Goal: Communication & Community: Connect with others

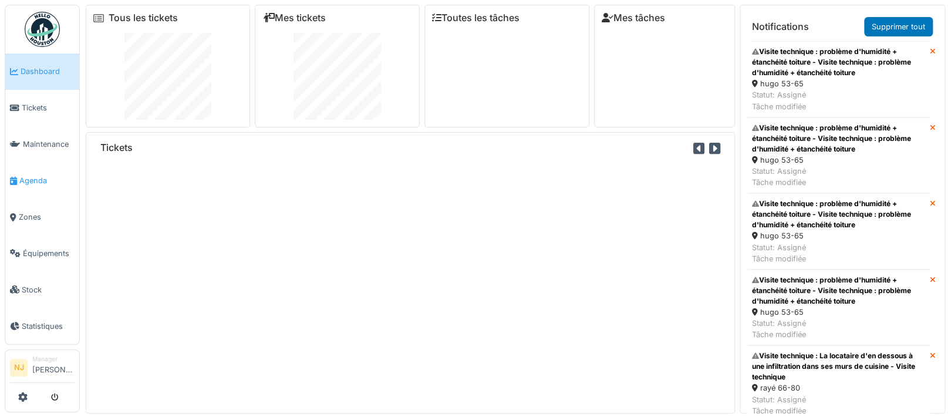
click at [38, 177] on span "Agenda" at bounding box center [46, 180] width 55 height 11
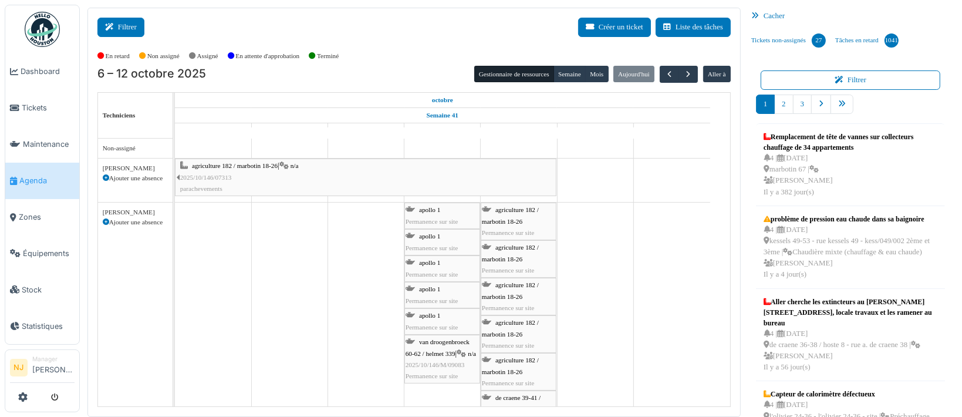
click at [132, 26] on button "Filtrer" at bounding box center [120, 27] width 47 height 19
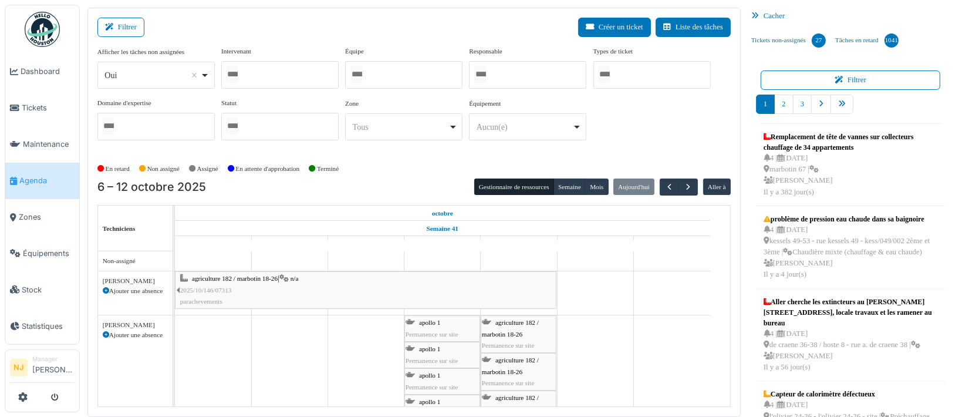
click at [374, 72] on div at bounding box center [403, 75] width 117 height 28
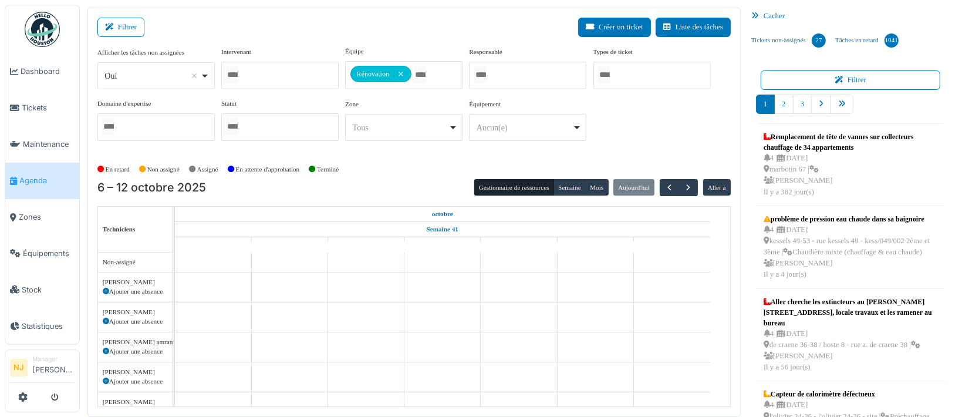
click at [228, 22] on div "Filtrer Créer un ticket Liste des tâches" at bounding box center [413, 32] width 633 height 29
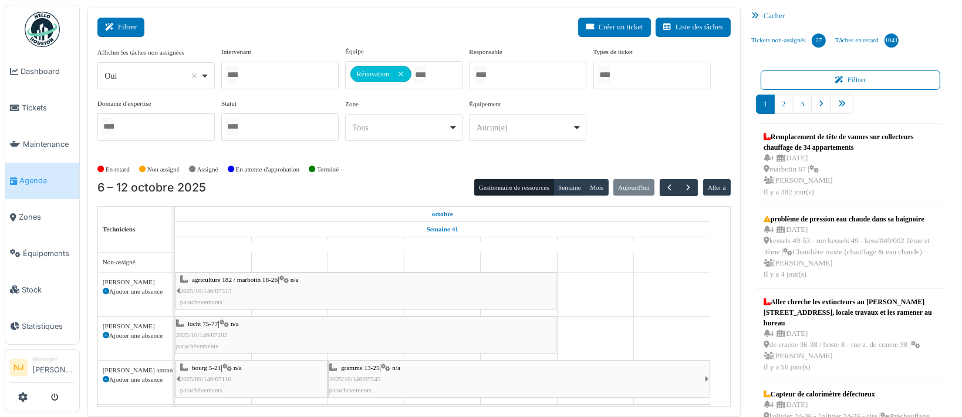
click at [120, 28] on button "Filtrer" at bounding box center [120, 27] width 47 height 19
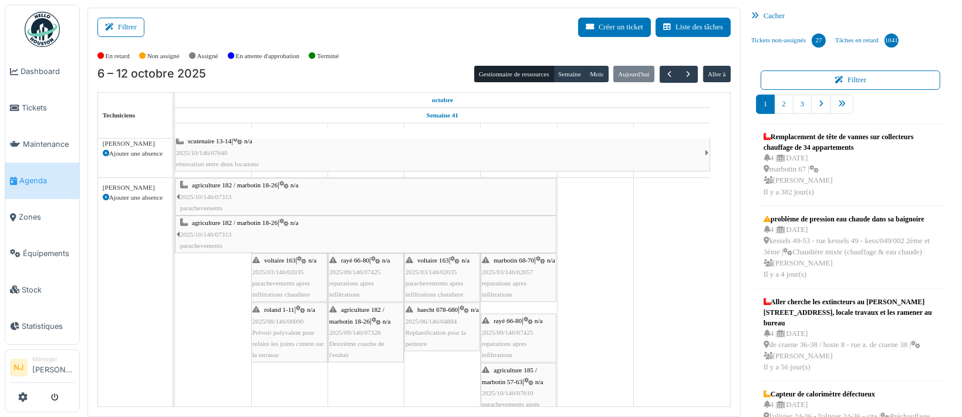
scroll to position [78, 0]
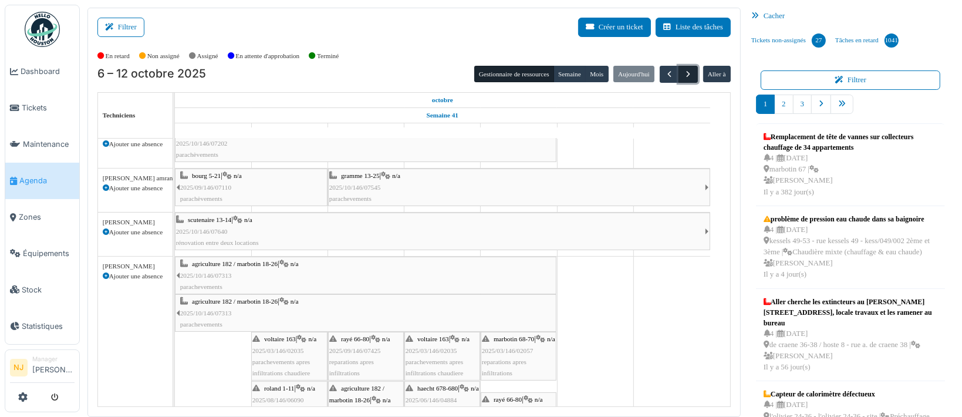
click at [683, 72] on span "button" at bounding box center [688, 74] width 10 height 10
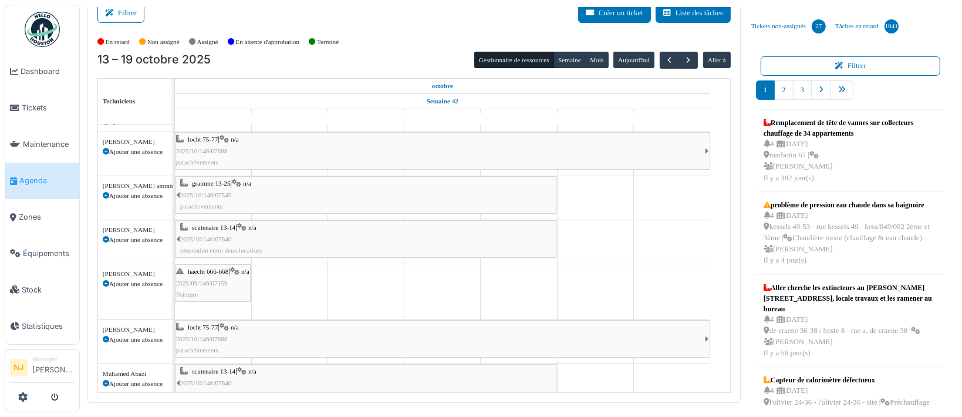
scroll to position [81, 0]
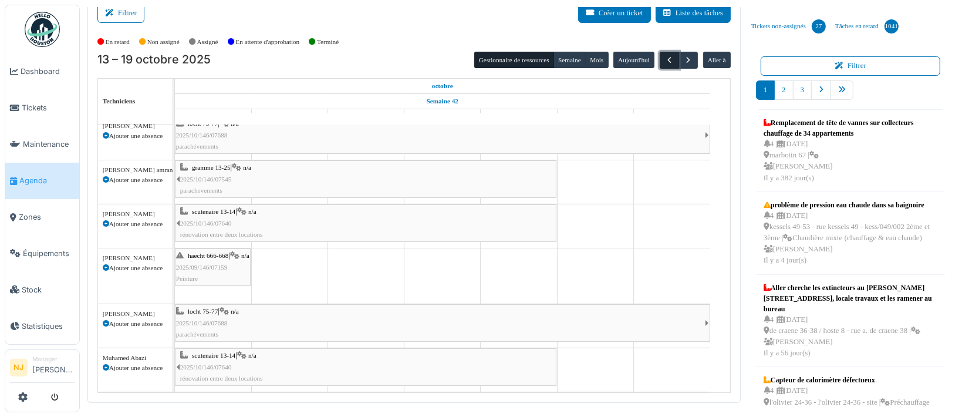
click at [664, 58] on span "button" at bounding box center [669, 60] width 10 height 10
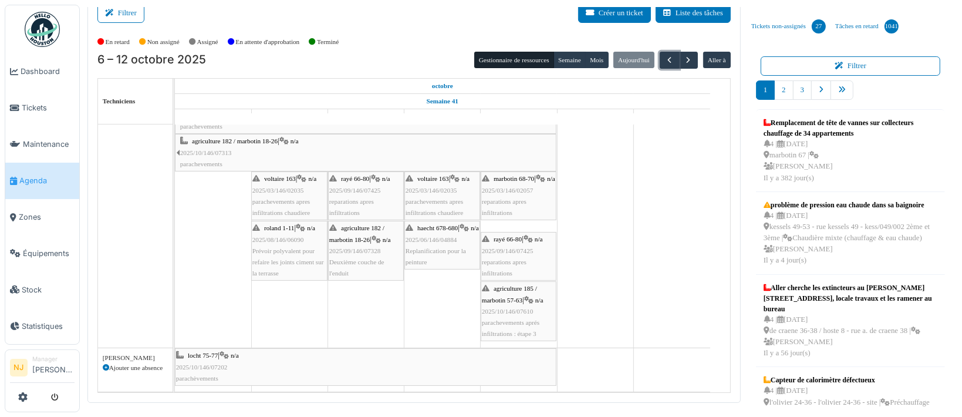
scroll to position [235, 0]
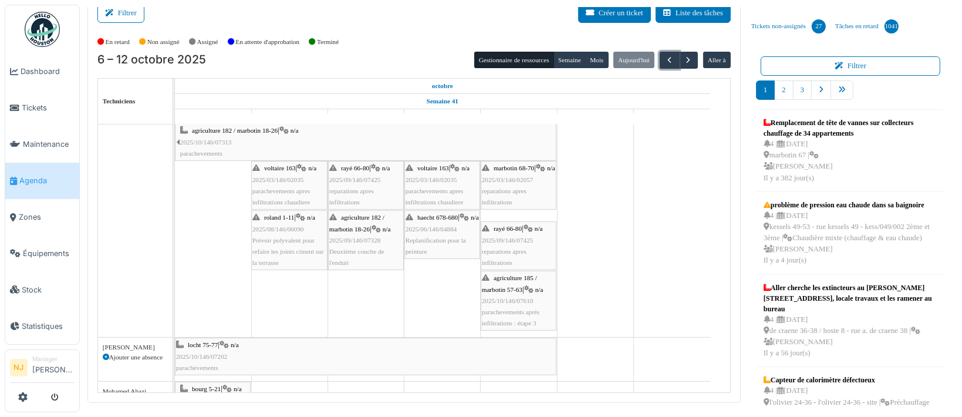
click at [287, 191] on span "parachevements apres infiltrations chaudiere" at bounding box center [281, 196] width 58 height 18
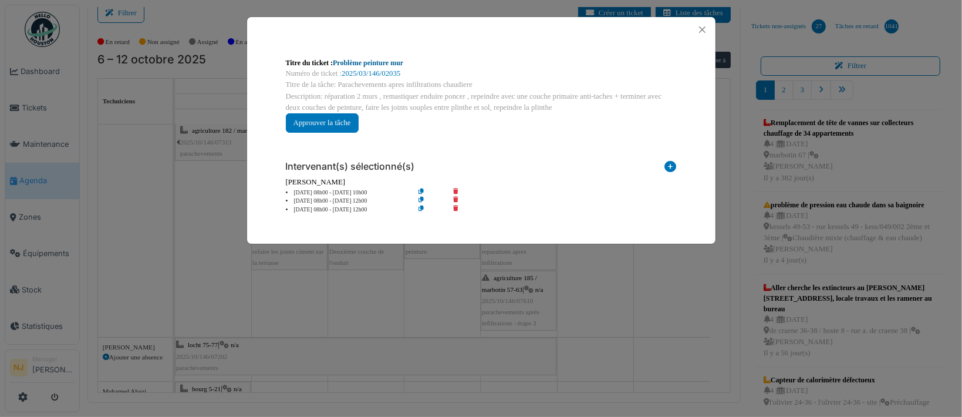
click at [361, 62] on link "Problème peinture mur" at bounding box center [368, 63] width 70 height 8
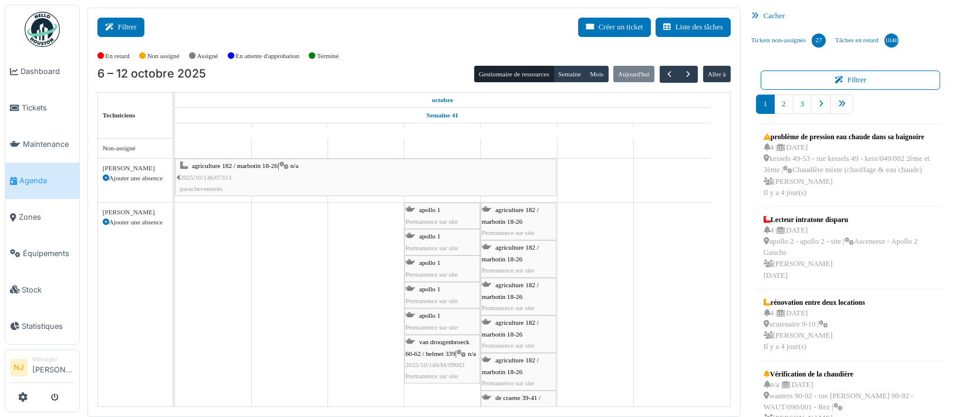
click at [123, 22] on button "Filtrer" at bounding box center [120, 27] width 47 height 19
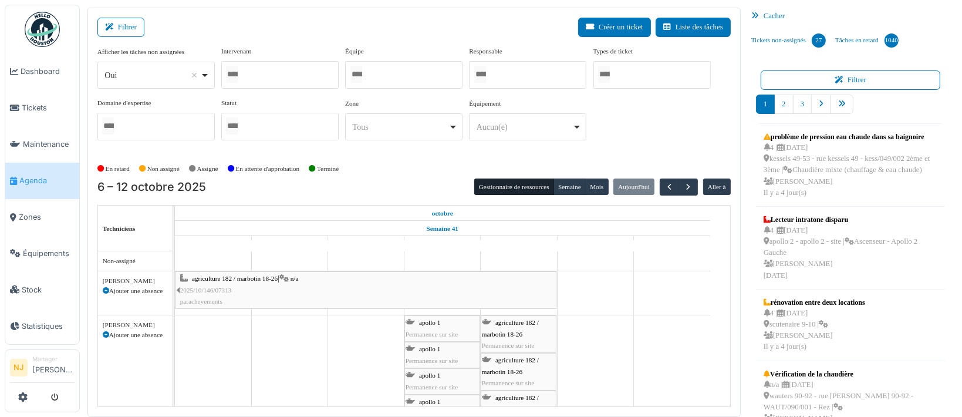
click at [285, 73] on div at bounding box center [279, 75] width 117 height 28
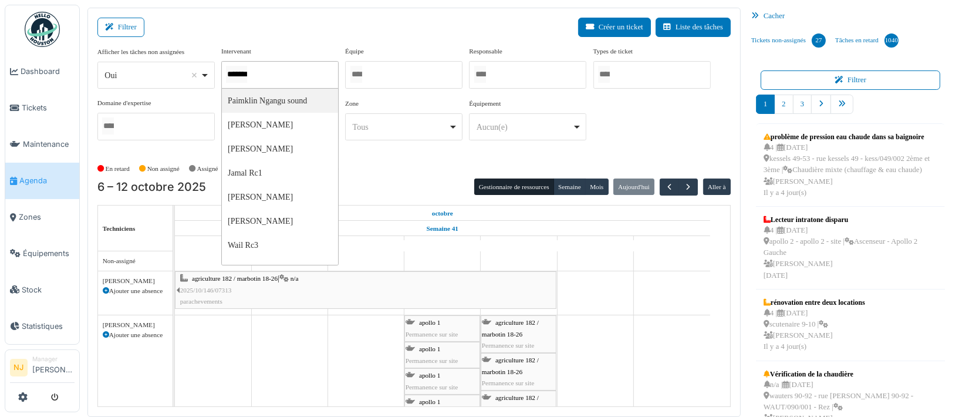
type input "********"
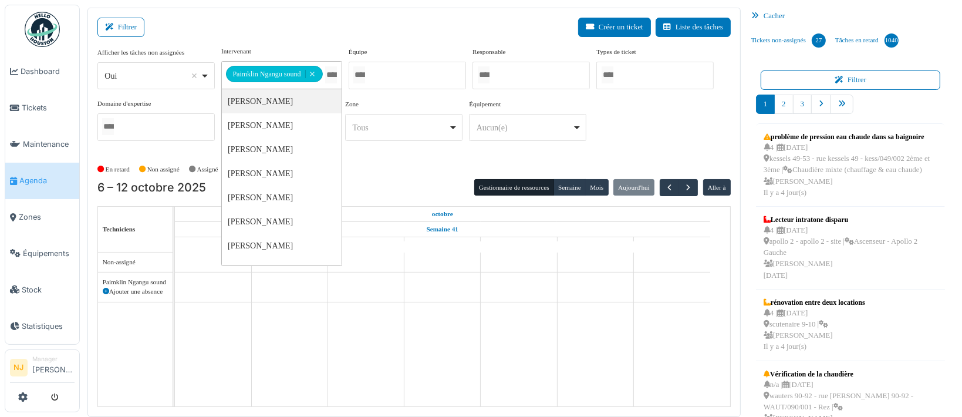
click at [320, 33] on div "Filtrer Créer un ticket Liste des tâches" at bounding box center [413, 32] width 633 height 29
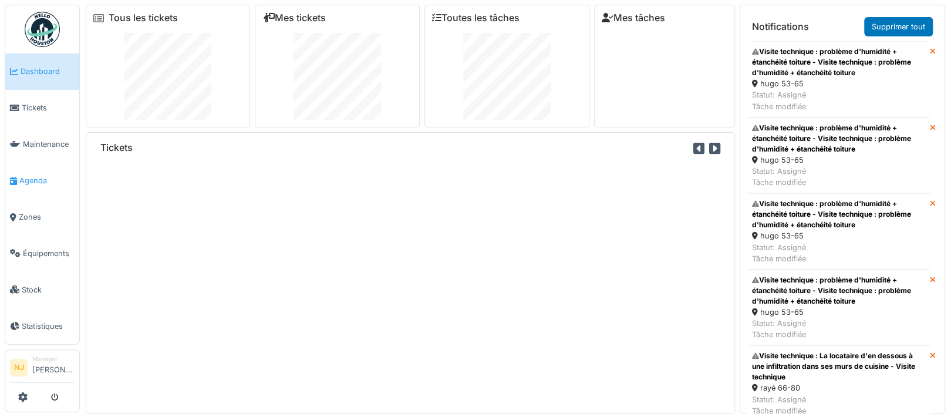
click at [32, 175] on span "Agenda" at bounding box center [46, 180] width 55 height 11
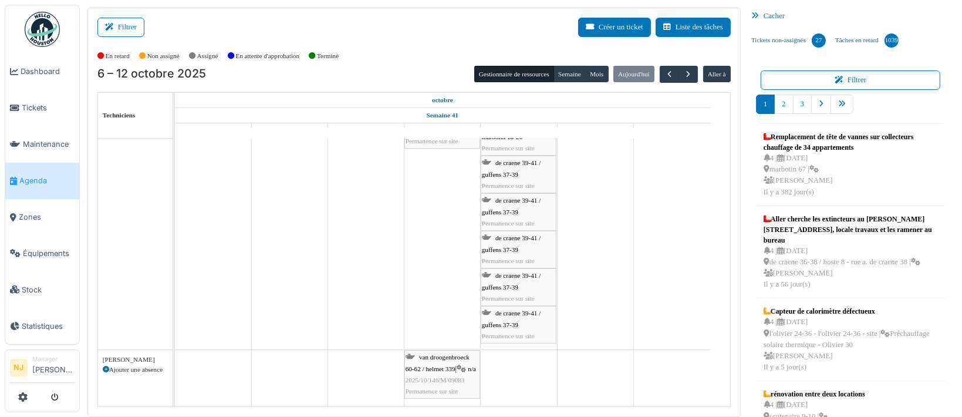
click at [517, 314] on span "de craene 39-41 / guffens 37-39" at bounding box center [511, 318] width 59 height 18
click at [506, 162] on span "de craene 39-41 / guffens 37-39" at bounding box center [511, 168] width 59 height 18
click at [508, 202] on span "de craene 39-41 / guffens 37-39" at bounding box center [511, 206] width 59 height 18
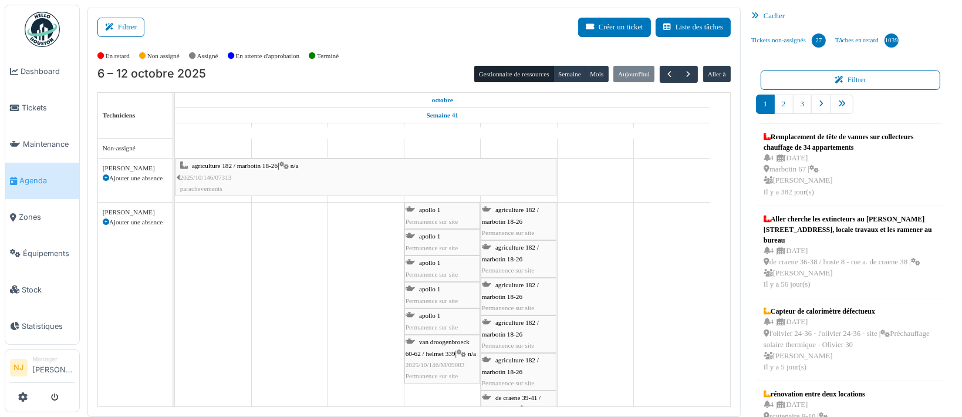
click at [512, 208] on span "agriculture 182 / marbotin 18-26" at bounding box center [510, 215] width 57 height 18
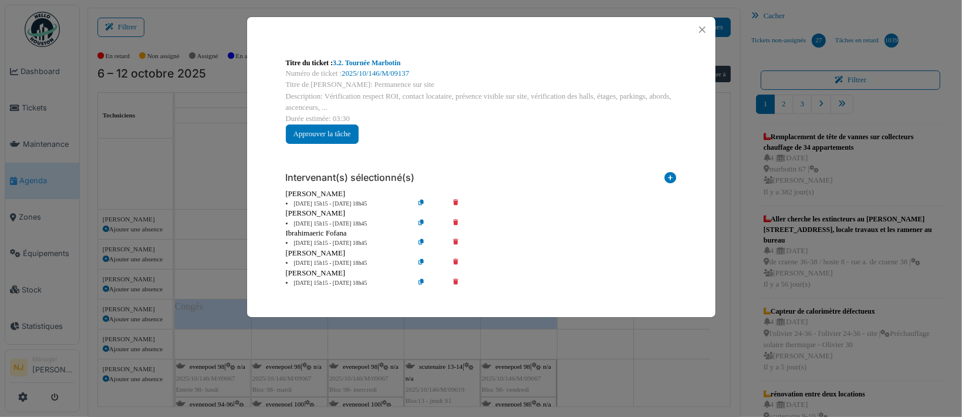
click at [456, 222] on icon at bounding box center [463, 224] width 33 height 9
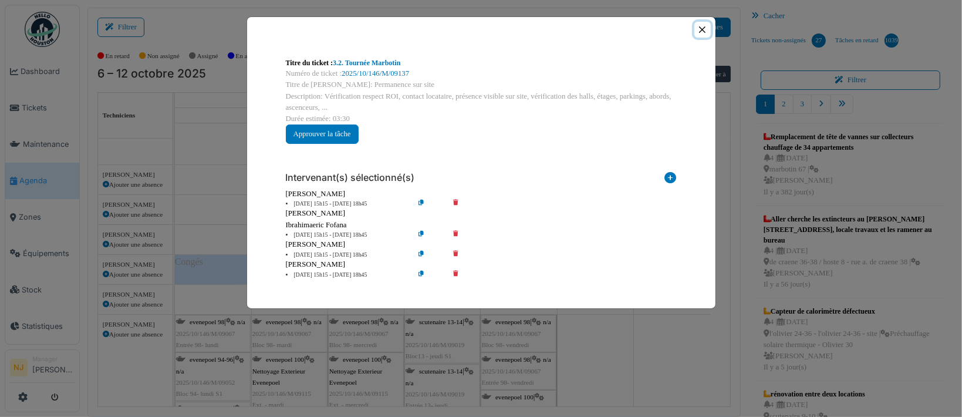
click at [701, 29] on button "Close" at bounding box center [702, 30] width 16 height 16
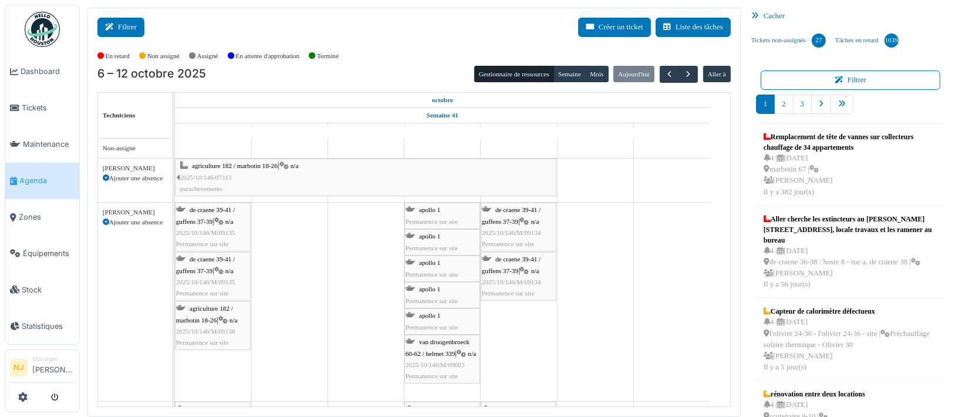
click at [121, 24] on button "Filtrer" at bounding box center [120, 27] width 47 height 19
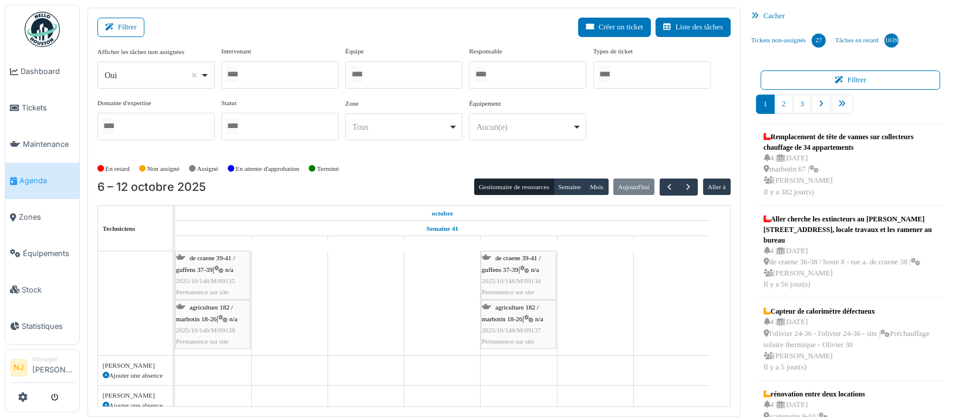
scroll to position [78, 0]
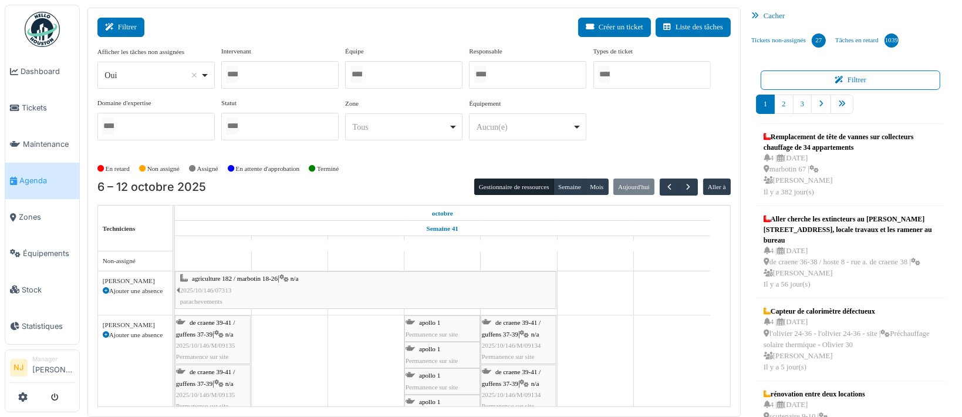
click at [131, 27] on button "Filtrer" at bounding box center [120, 27] width 47 height 19
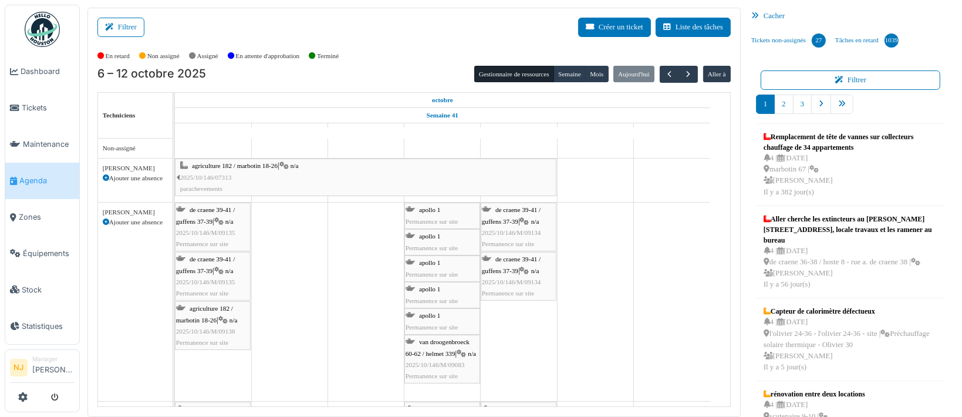
click at [430, 209] on span "apollo 1" at bounding box center [429, 209] width 21 height 7
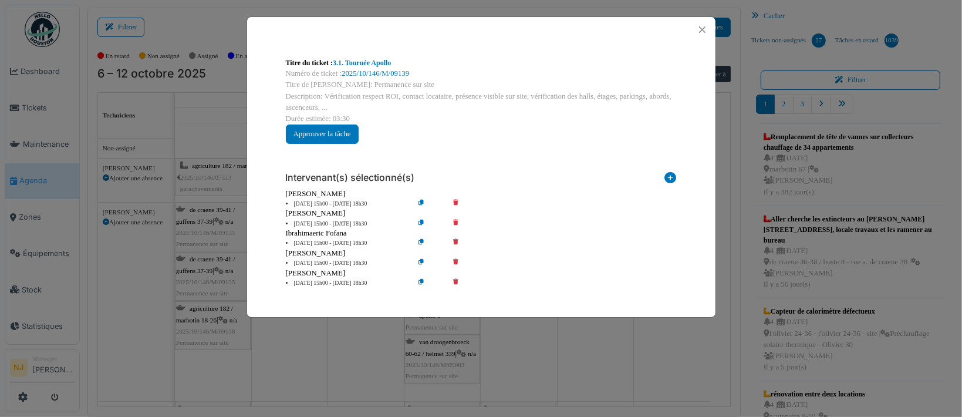
click at [455, 221] on icon at bounding box center [463, 224] width 33 height 9
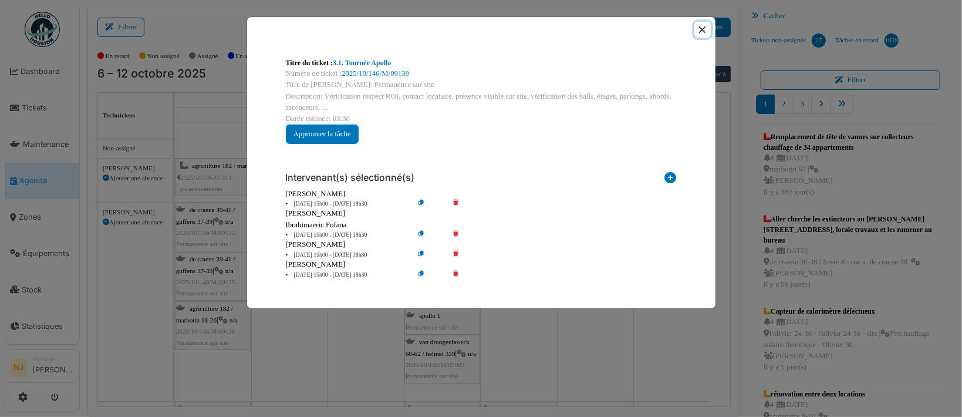
click at [701, 29] on button "Close" at bounding box center [702, 30] width 16 height 16
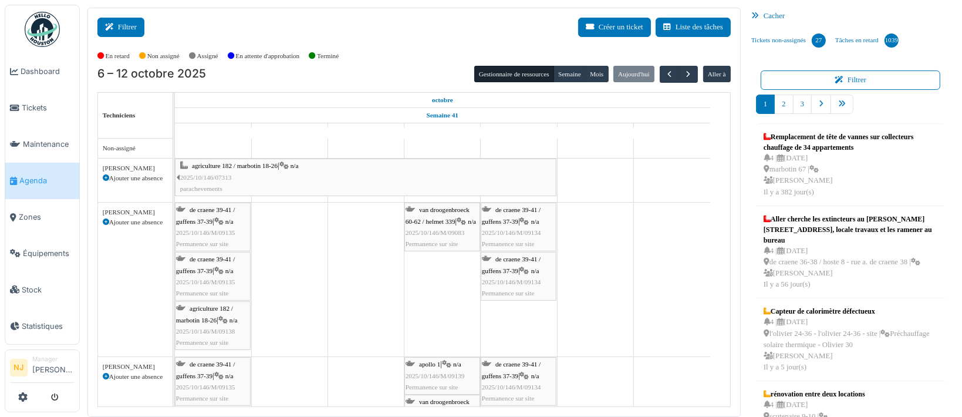
click at [123, 23] on button "Filtrer" at bounding box center [120, 27] width 47 height 19
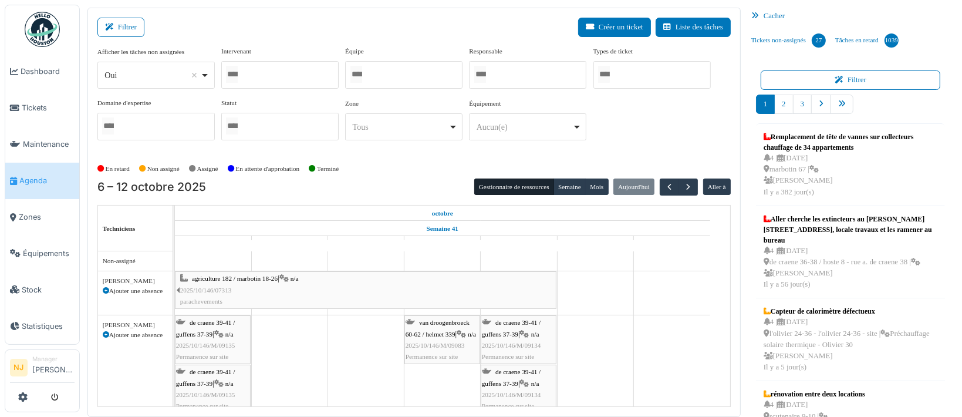
click at [383, 129] on div "Tous Remove item" at bounding box center [401, 127] width 96 height 12
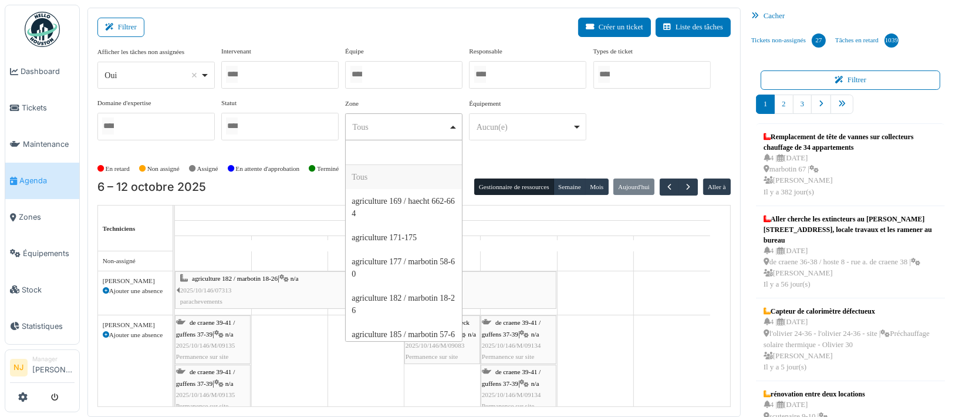
click at [395, 65] on div at bounding box center [403, 75] width 117 height 28
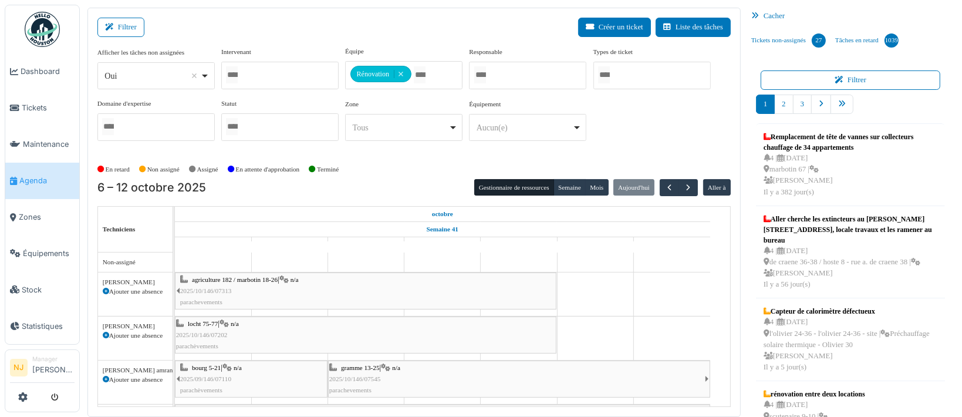
click at [417, 32] on div "Filtrer Créer un ticket Liste des tâches" at bounding box center [413, 32] width 633 height 29
click at [128, 23] on button "Filtrer" at bounding box center [120, 27] width 47 height 19
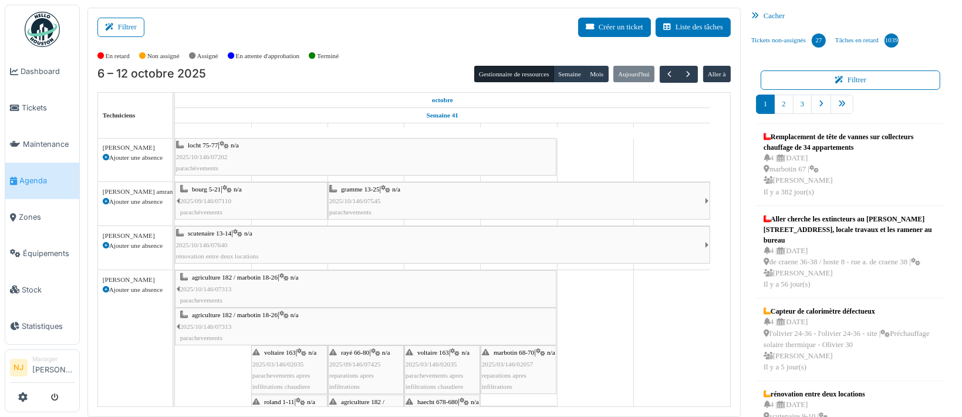
scroll to position [0, 0]
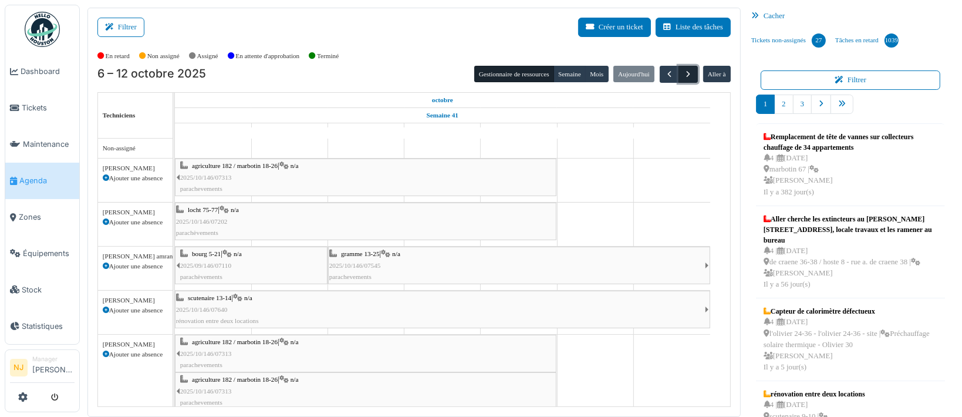
click at [683, 73] on span "button" at bounding box center [688, 74] width 10 height 10
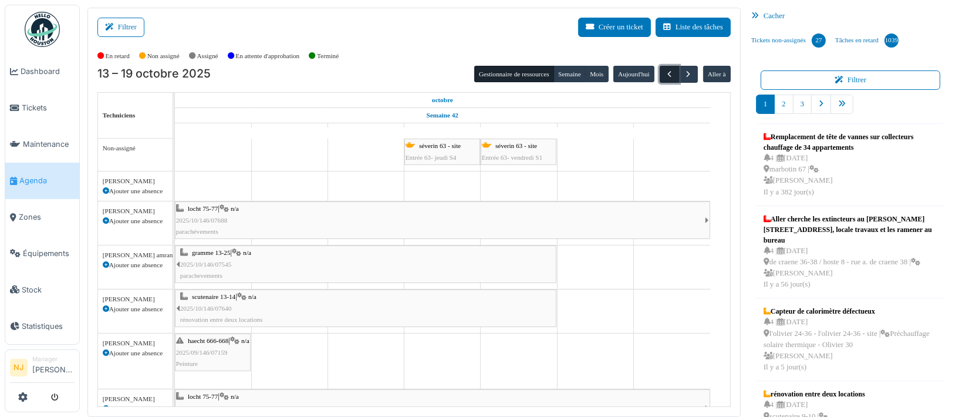
click at [664, 75] on span "button" at bounding box center [669, 74] width 10 height 10
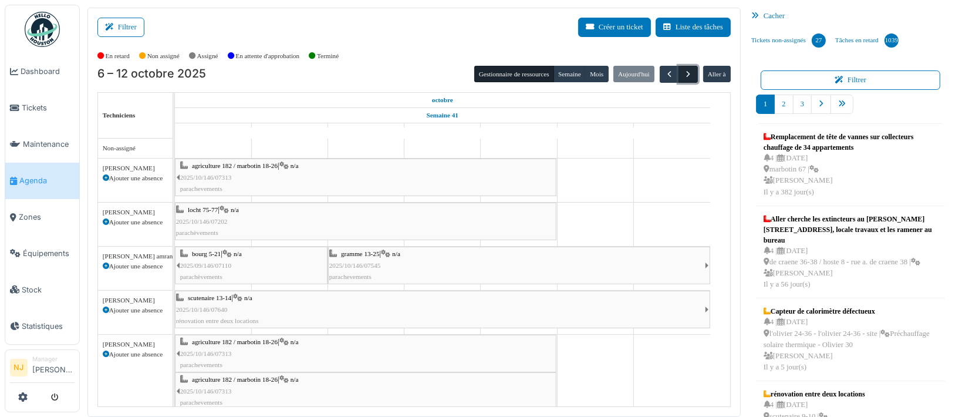
click at [683, 73] on span "button" at bounding box center [688, 74] width 10 height 10
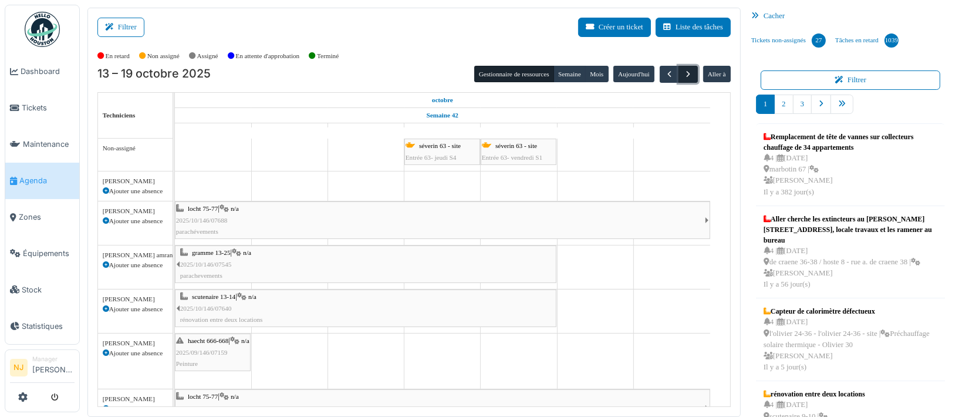
click at [683, 74] on span "button" at bounding box center [688, 74] width 10 height 10
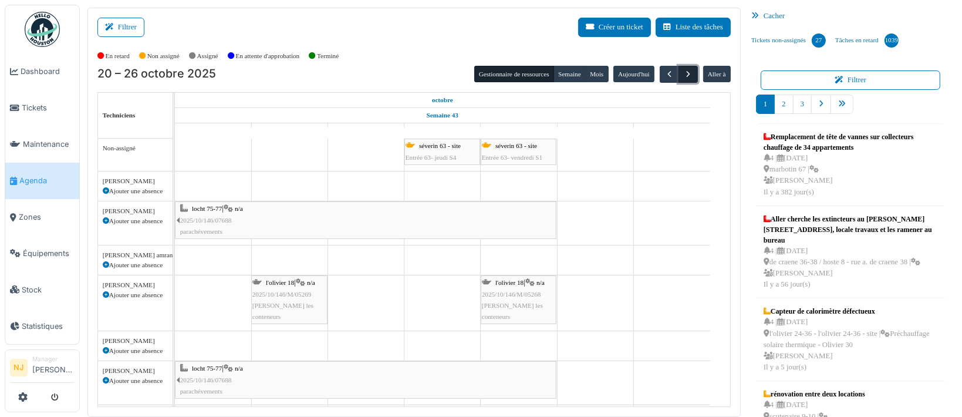
click at [683, 74] on span "button" at bounding box center [688, 74] width 10 height 10
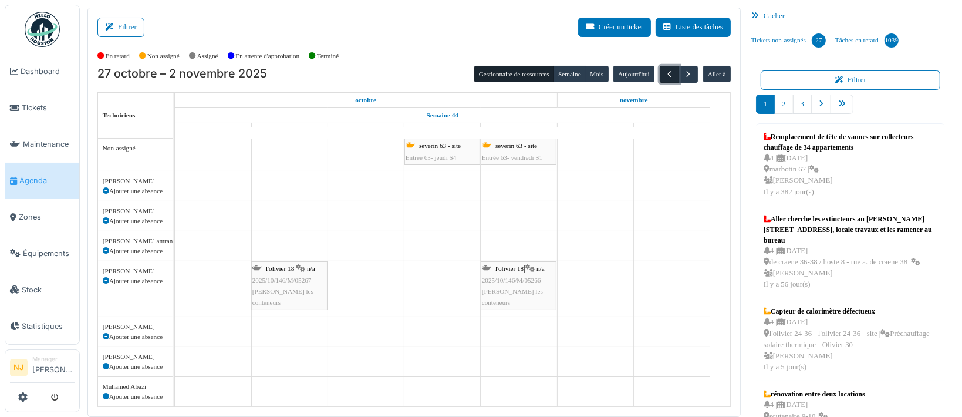
click at [664, 73] on span "button" at bounding box center [669, 74] width 10 height 10
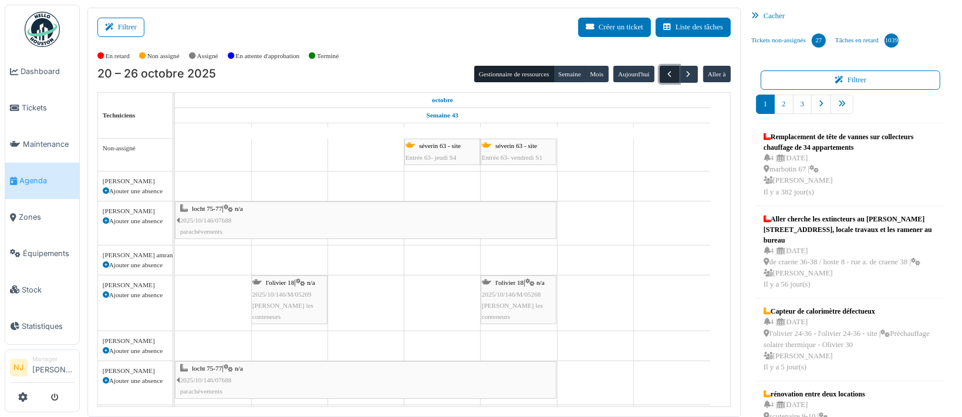
click at [664, 75] on span "button" at bounding box center [669, 74] width 10 height 10
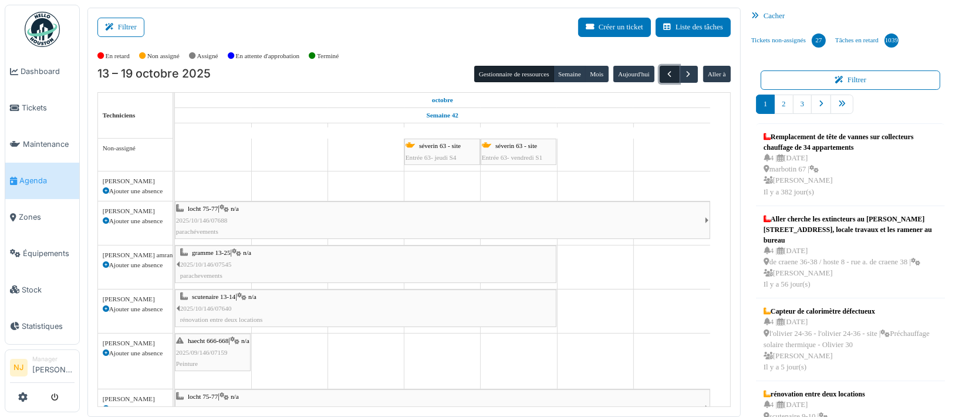
click at [664, 73] on span "button" at bounding box center [669, 74] width 10 height 10
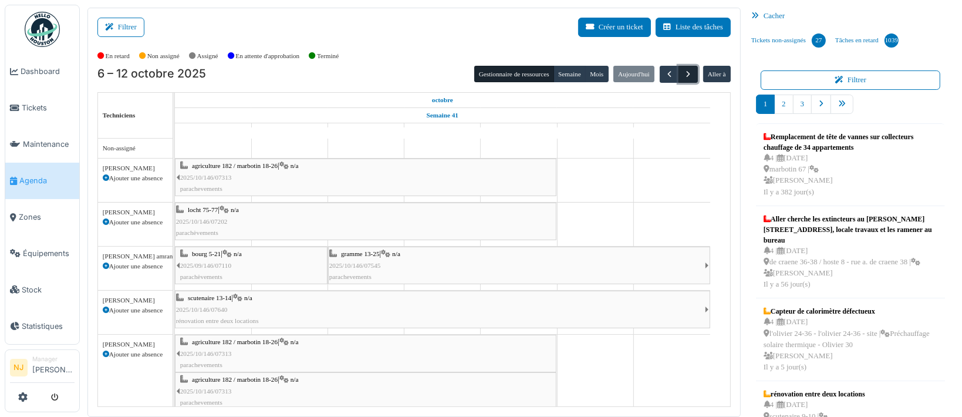
click at [683, 73] on span "button" at bounding box center [688, 74] width 10 height 10
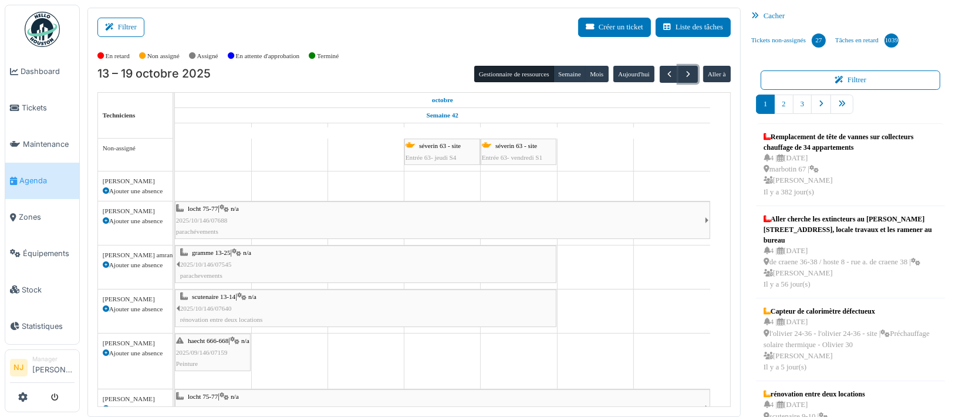
scroll to position [81, 0]
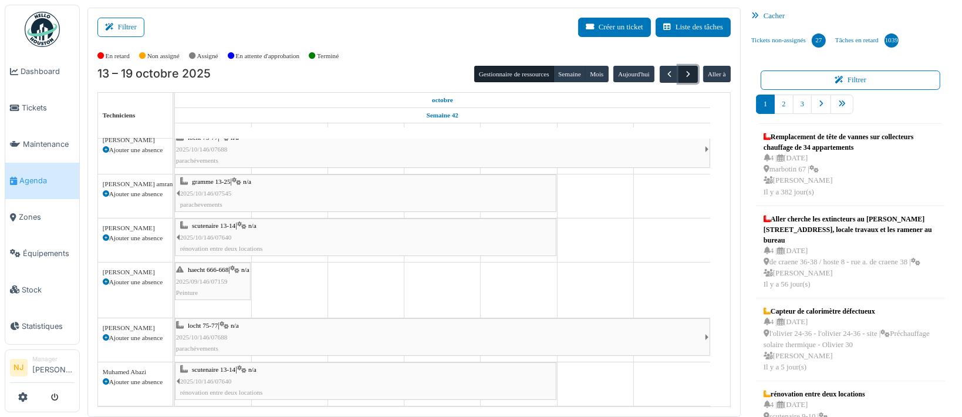
click at [683, 73] on span "button" at bounding box center [688, 74] width 10 height 10
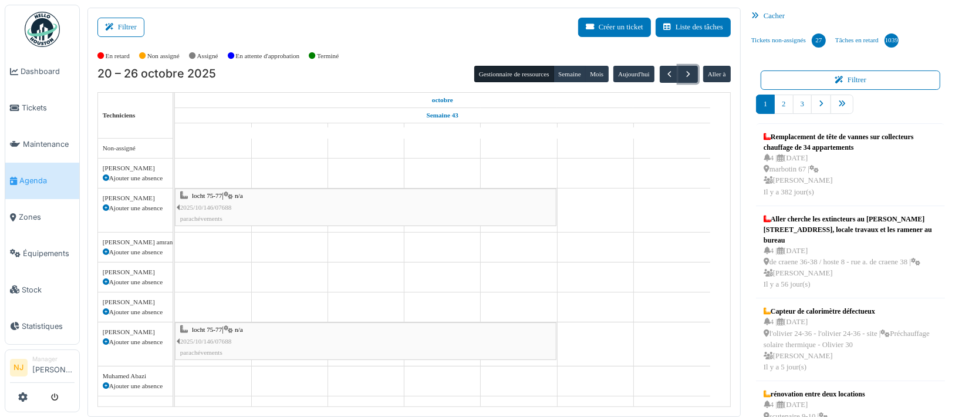
scroll to position [0, 0]
click at [664, 75] on span "button" at bounding box center [669, 74] width 10 height 10
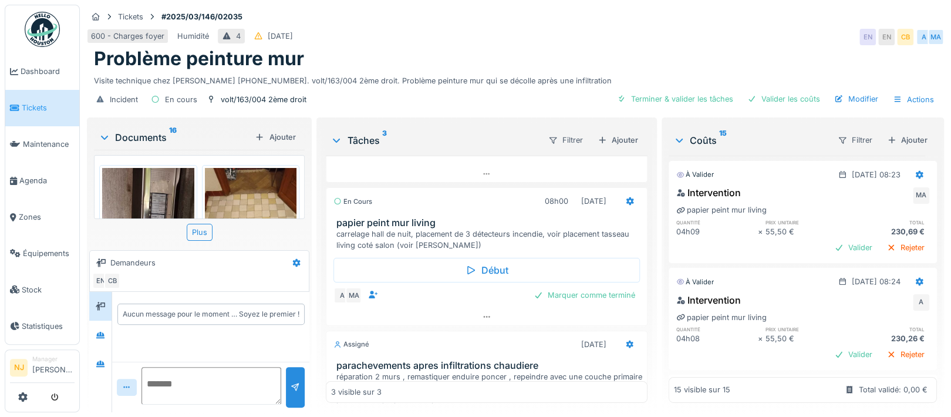
scroll to position [78, 0]
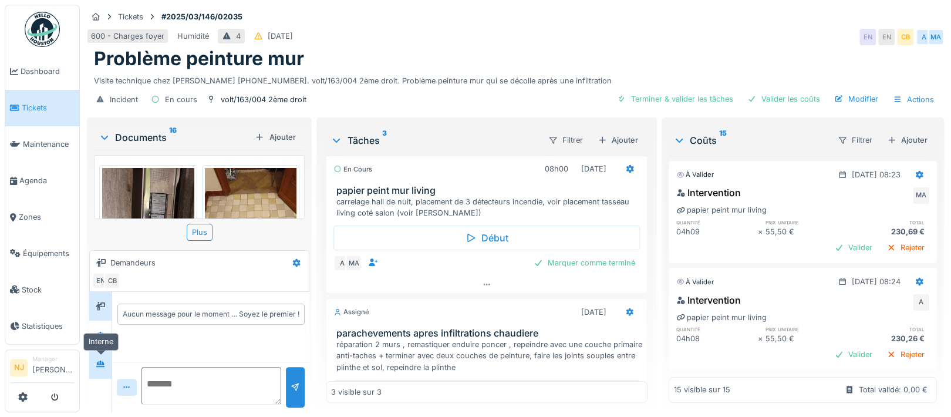
click at [102, 360] on icon at bounding box center [100, 364] width 9 height 8
click at [97, 334] on icon at bounding box center [100, 335] width 8 height 6
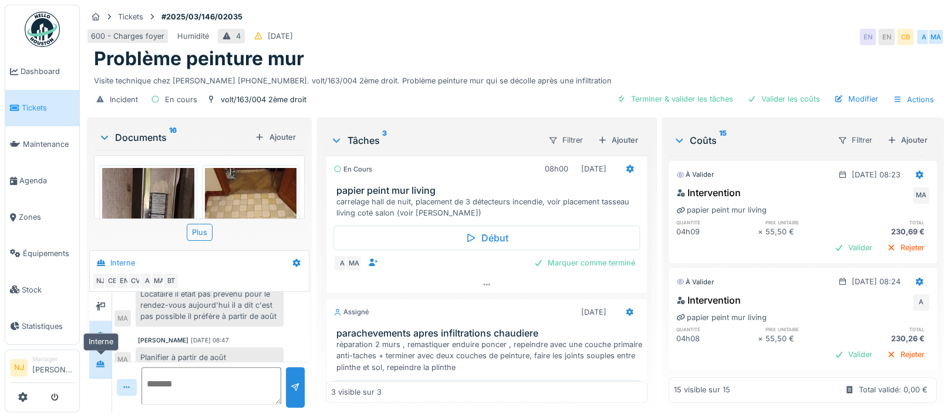
click at [104, 362] on icon at bounding box center [100, 364] width 9 height 8
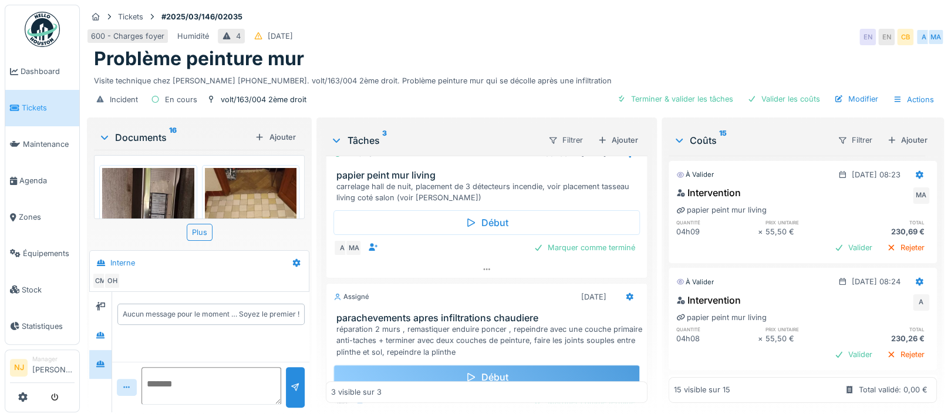
scroll to position [147, 0]
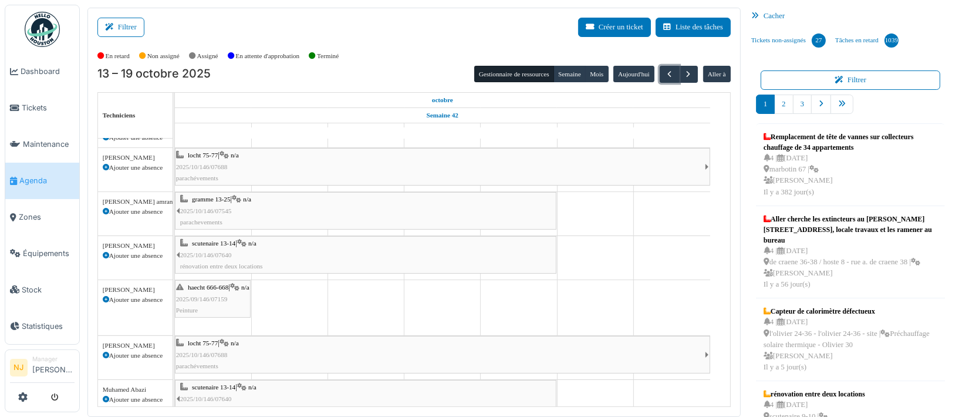
scroll to position [81, 0]
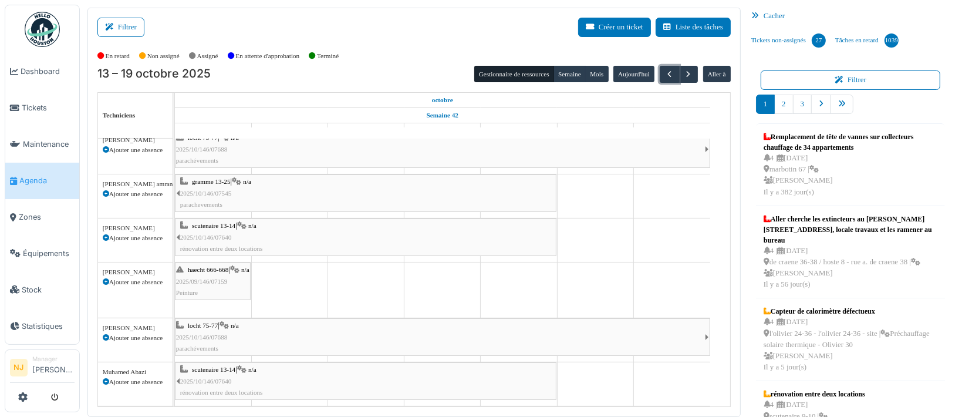
click at [349, 321] on div "locht 75-77 | n/a 2025/10/146/07688 parachévements" at bounding box center [440, 337] width 529 height 34
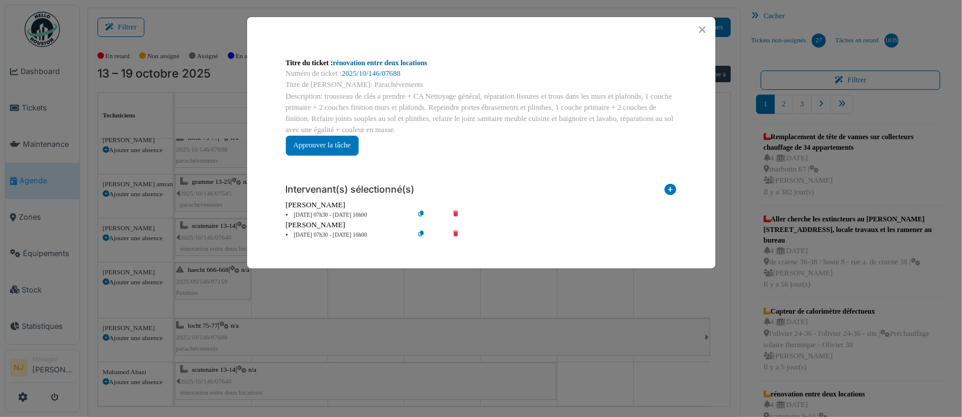
click at [367, 65] on link "rénovation entre deux locations" at bounding box center [380, 63] width 94 height 8
click at [700, 29] on button "Close" at bounding box center [702, 30] width 16 height 16
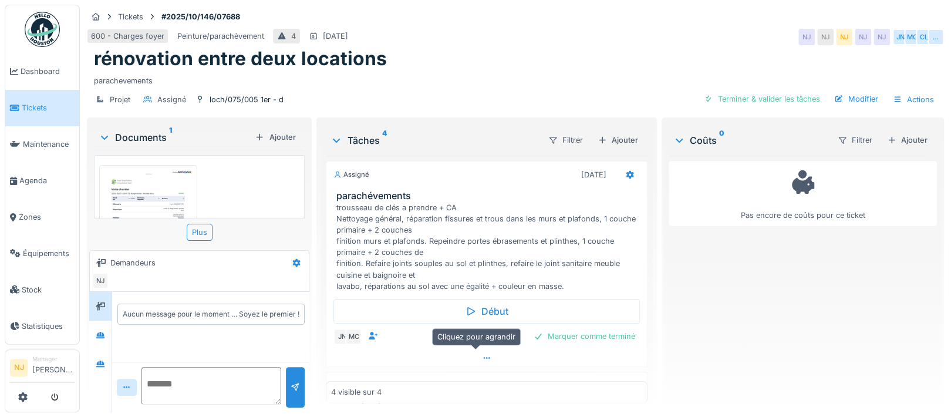
click at [483, 357] on icon at bounding box center [486, 358] width 6 height 2
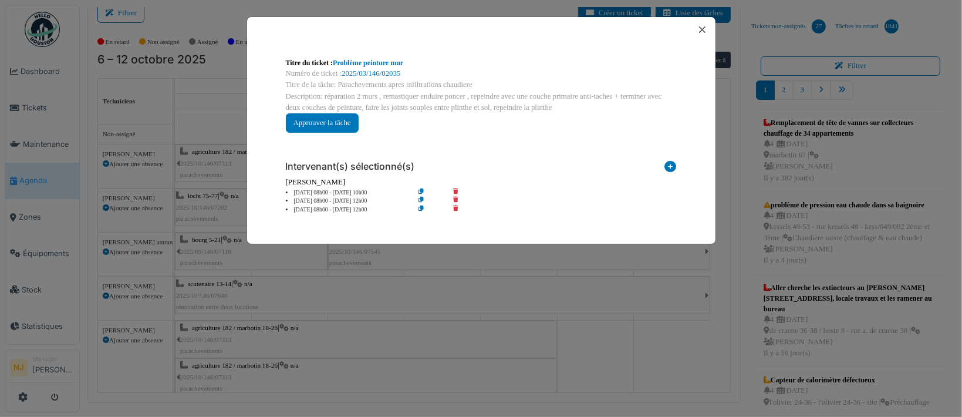
scroll to position [235, 0]
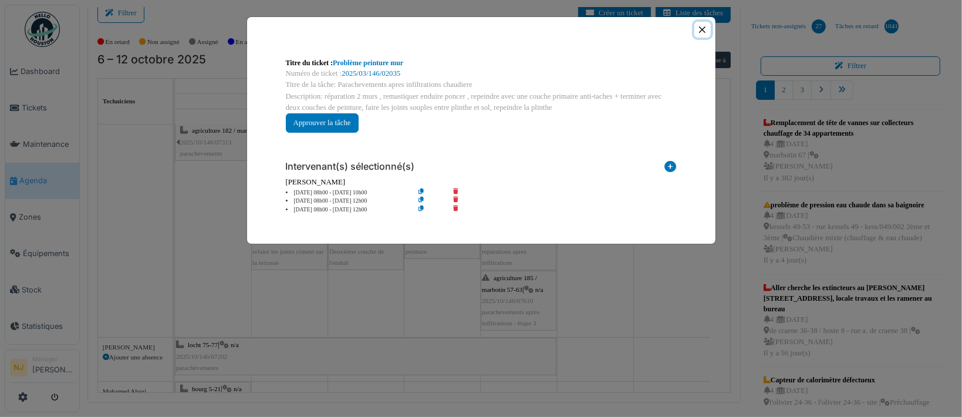
click at [700, 28] on button "Close" at bounding box center [702, 30] width 16 height 16
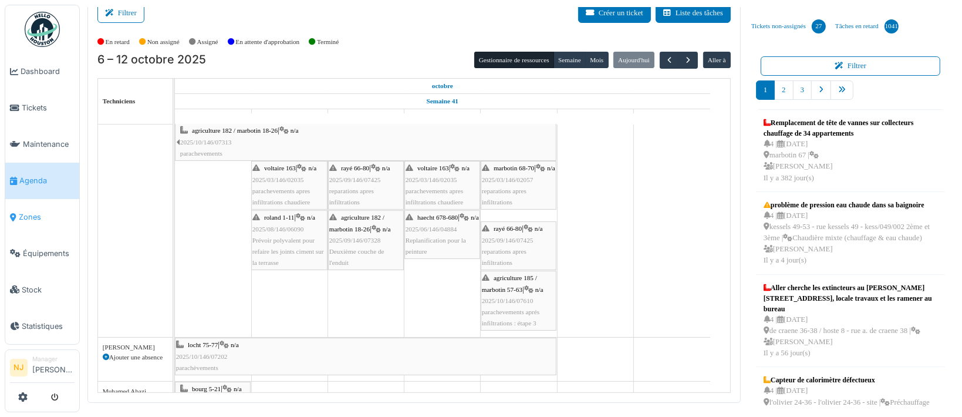
click at [34, 212] on span "Zones" at bounding box center [47, 216] width 56 height 11
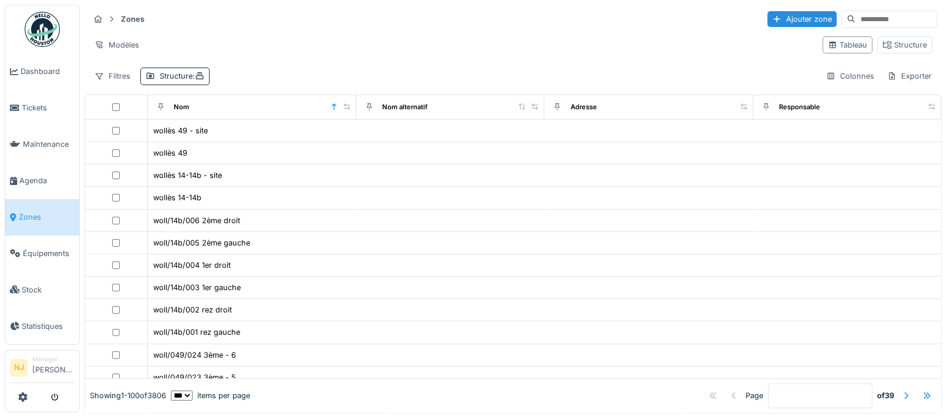
click at [855, 19] on input at bounding box center [895, 19] width 81 height 16
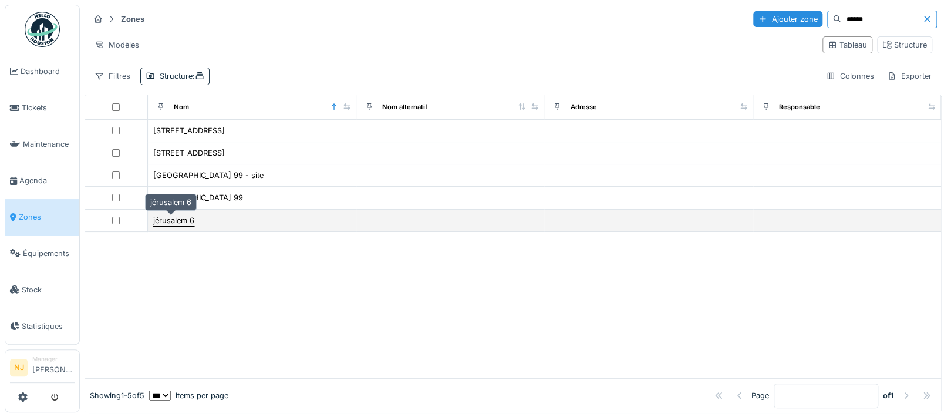
type input "******"
click at [191, 218] on div "jérusalem 6" at bounding box center [173, 220] width 41 height 11
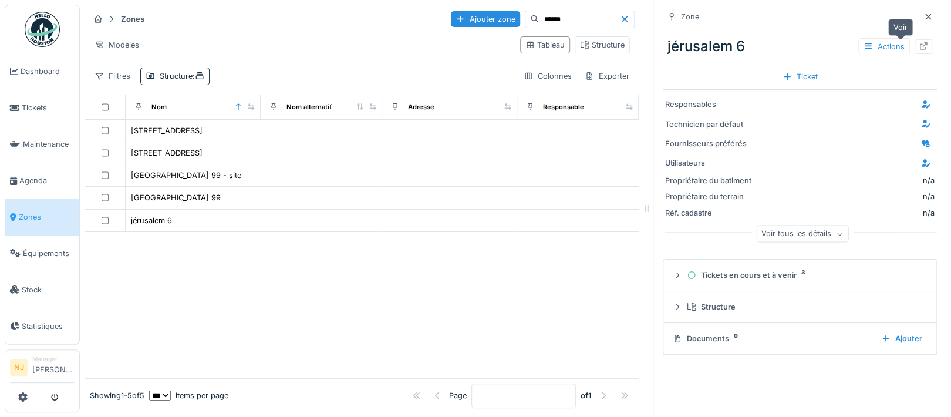
click at [920, 48] on icon at bounding box center [924, 46] width 8 height 8
click at [25, 176] on span "Agenda" at bounding box center [46, 180] width 55 height 11
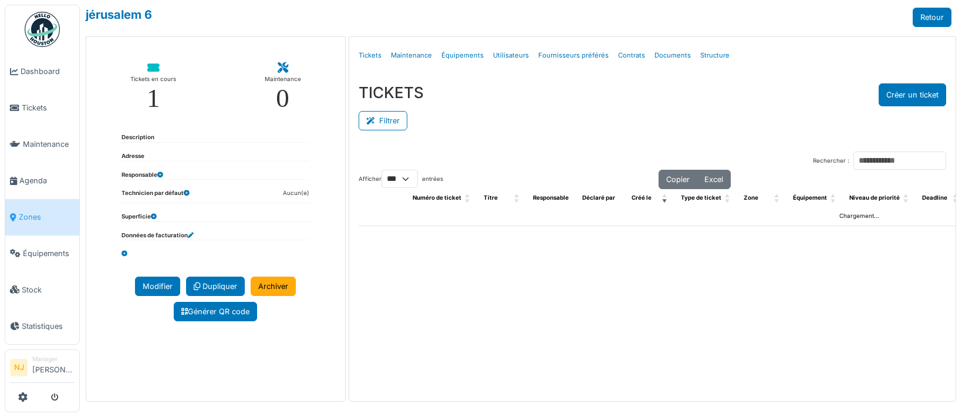
select select "***"
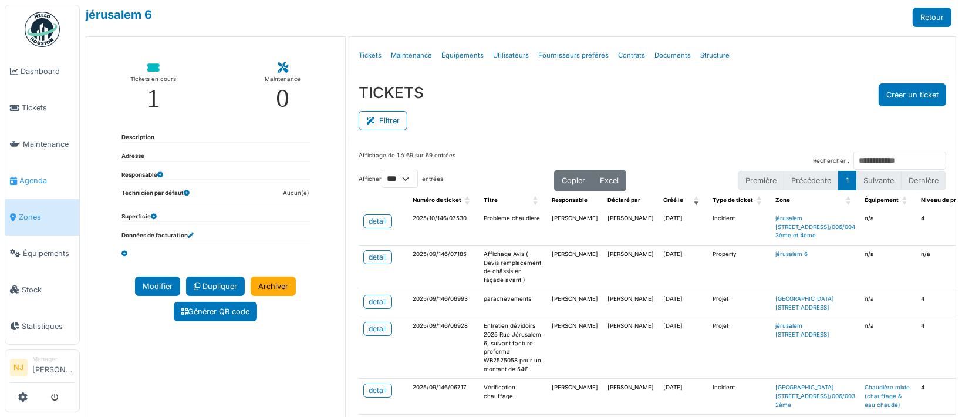
click at [24, 177] on span "Agenda" at bounding box center [46, 180] width 55 height 11
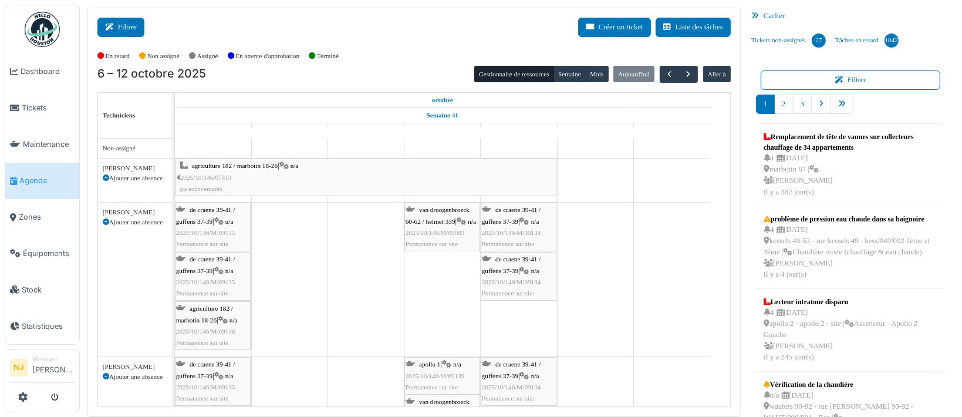
click at [119, 22] on button "Filtrer" at bounding box center [120, 27] width 47 height 19
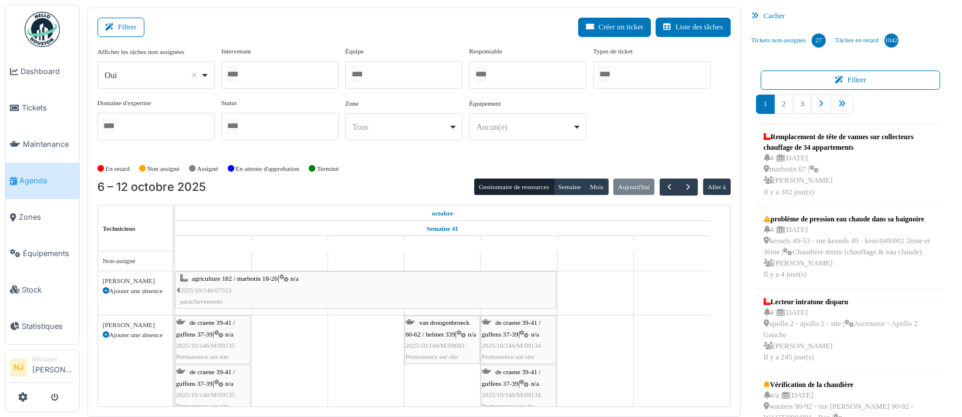
click at [379, 70] on div at bounding box center [403, 75] width 117 height 28
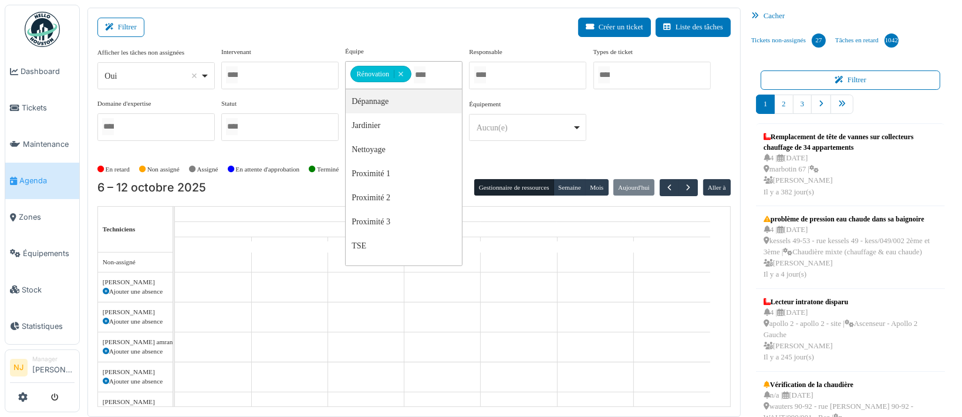
click at [310, 31] on div "Filtrer Créer un ticket Liste des tâches" at bounding box center [413, 32] width 633 height 29
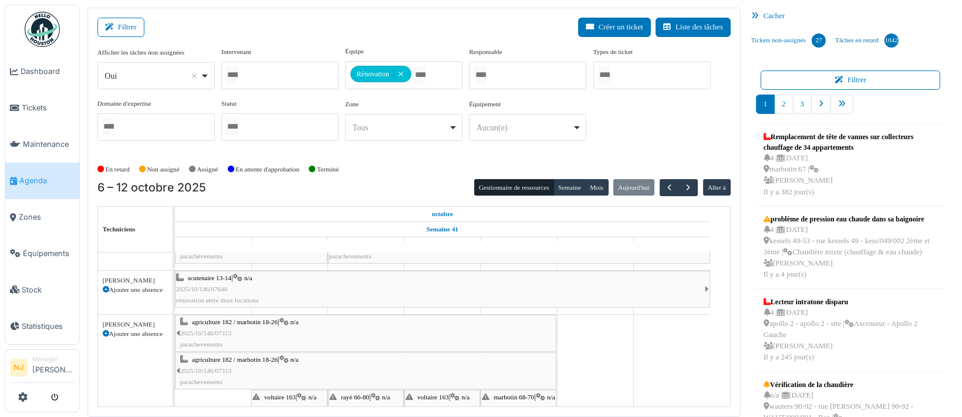
scroll to position [157, 0]
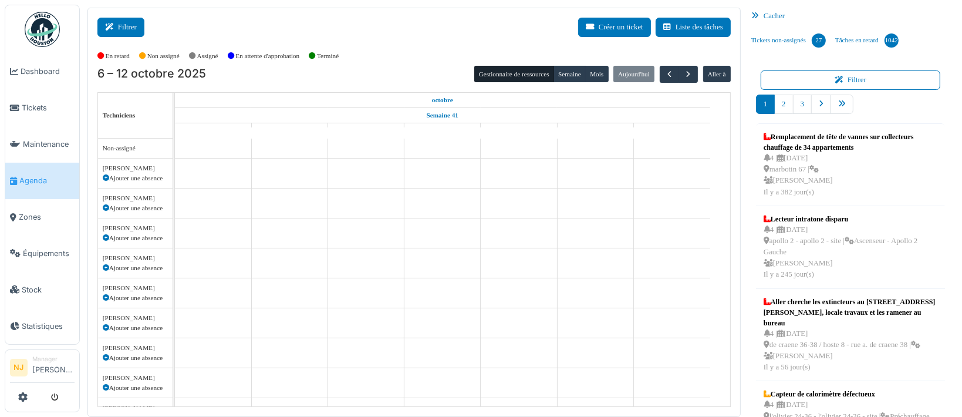
click at [133, 23] on button "Filtrer" at bounding box center [120, 27] width 47 height 19
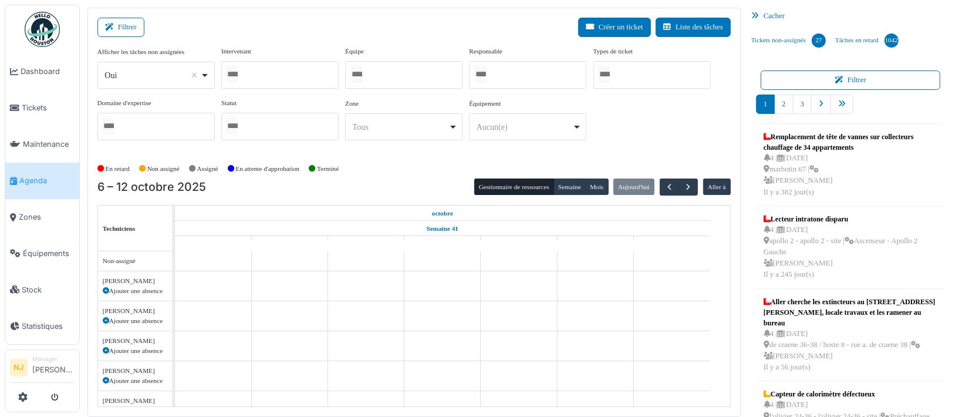
click at [308, 77] on div at bounding box center [279, 75] width 117 height 28
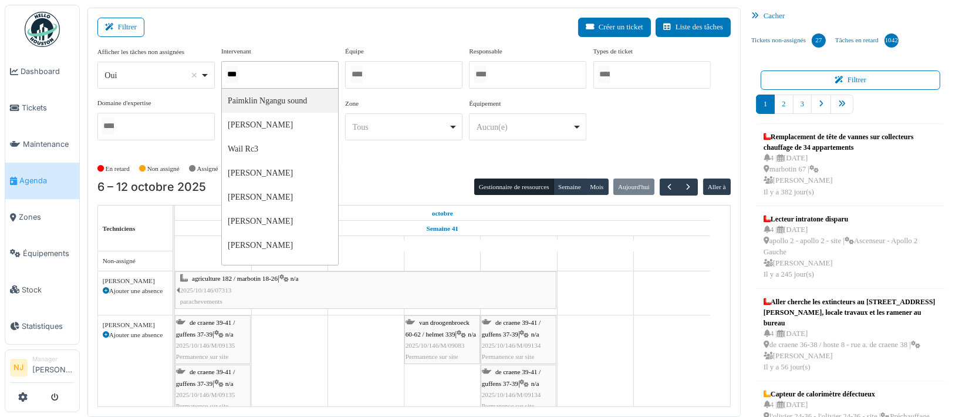
type input "****"
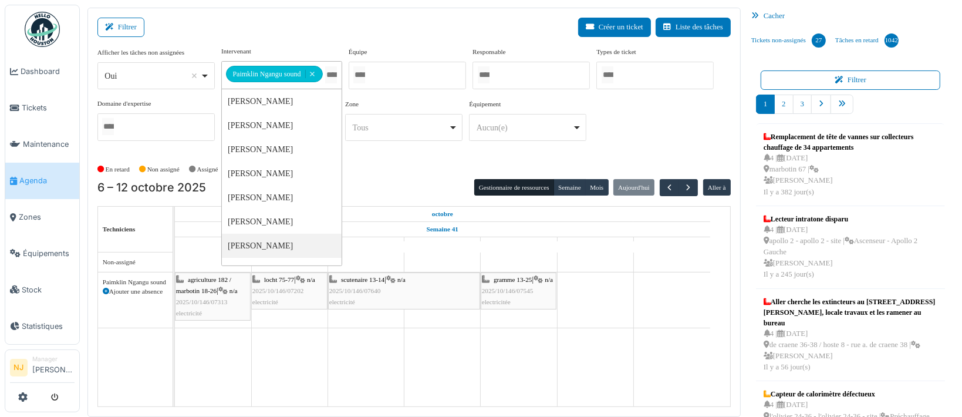
click at [295, 16] on div "**********" at bounding box center [413, 212] width 653 height 409
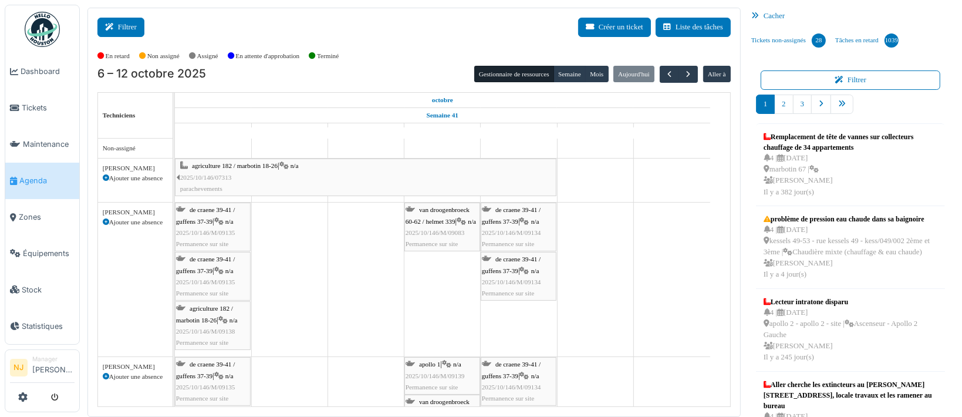
click at [127, 19] on button "Filtrer" at bounding box center [120, 27] width 47 height 19
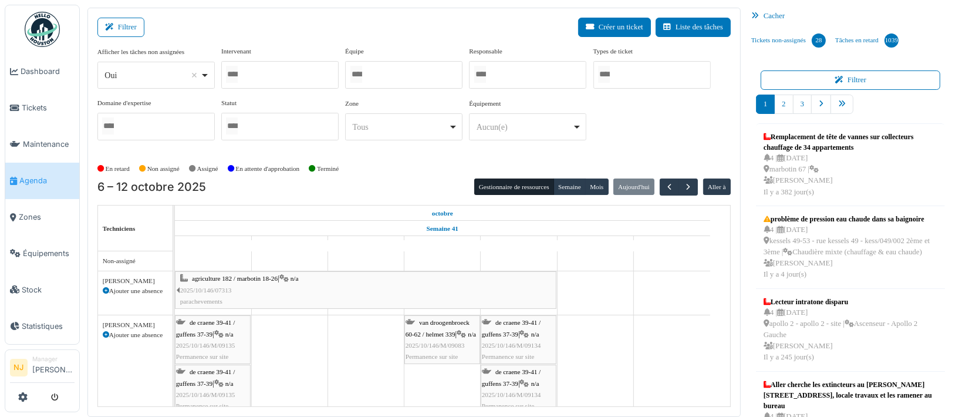
click at [271, 65] on div at bounding box center [279, 75] width 117 height 28
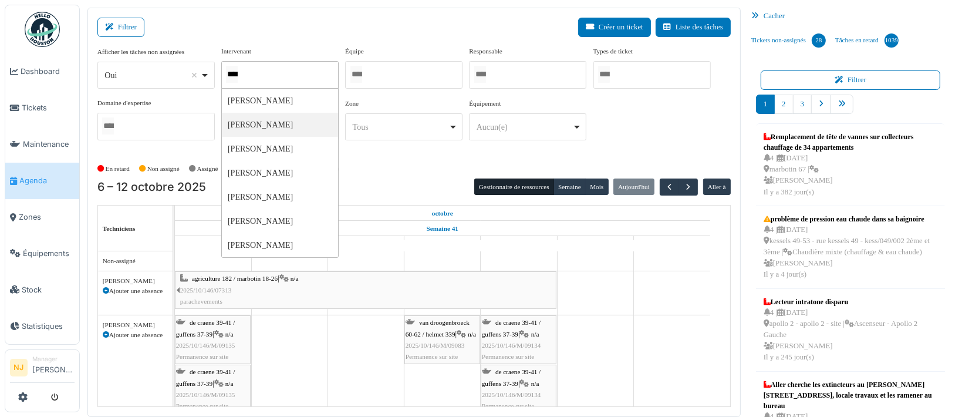
type input "*****"
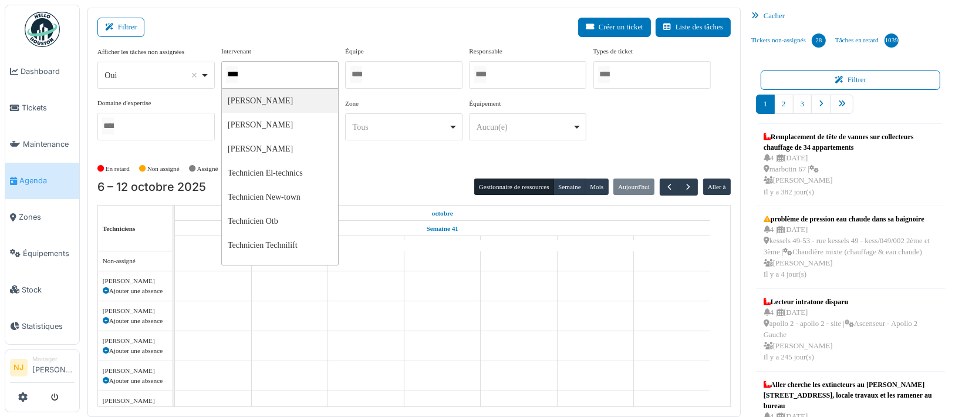
type input "*****"
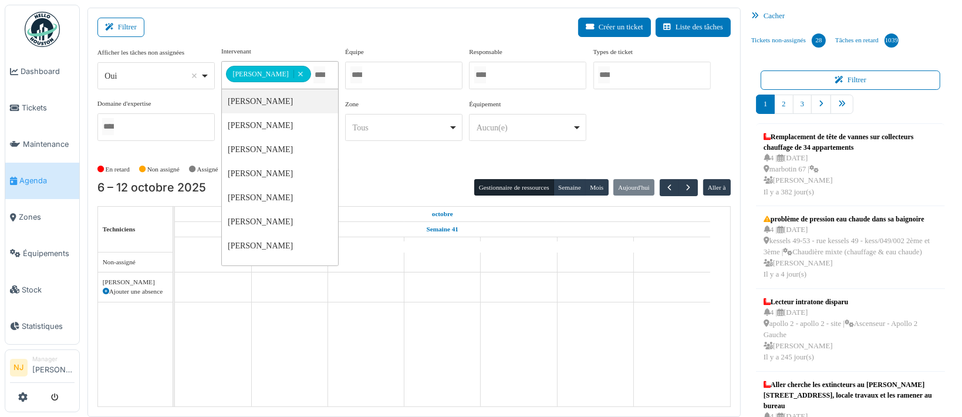
click at [283, 21] on div "Filtrer Créer un ticket Liste des tâches" at bounding box center [413, 32] width 633 height 29
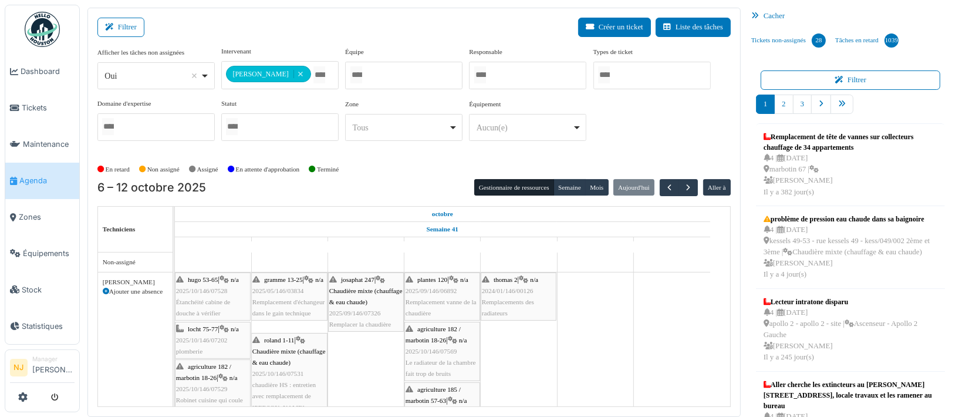
scroll to position [78, 0]
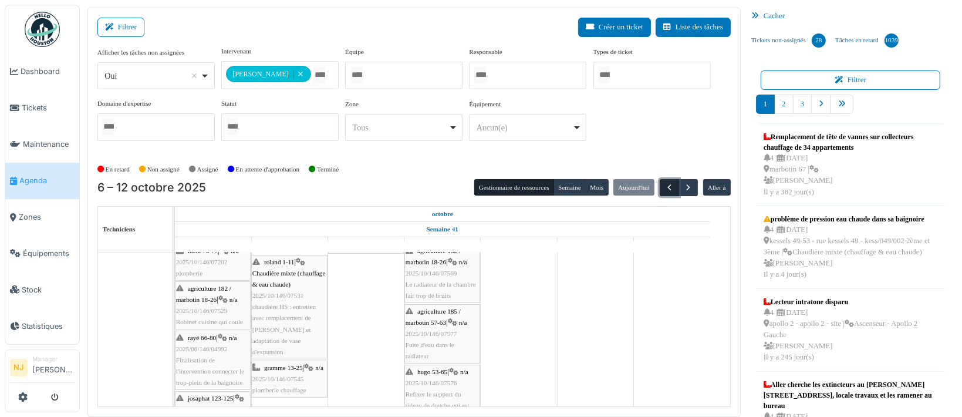
click at [664, 184] on span "button" at bounding box center [669, 188] width 10 height 10
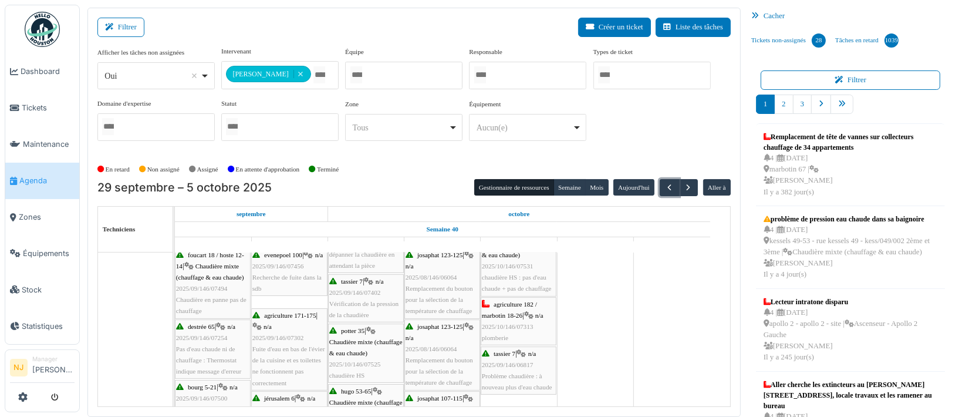
scroll to position [0, 0]
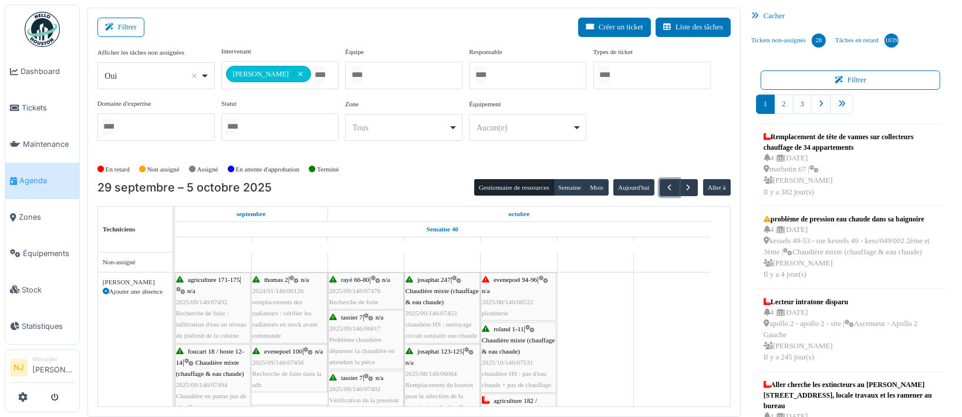
click at [283, 361] on div "evenepoel 100 | n/a 2025/09/146/07456 Recherche de fuite dans la sdb" at bounding box center [289, 368] width 74 height 45
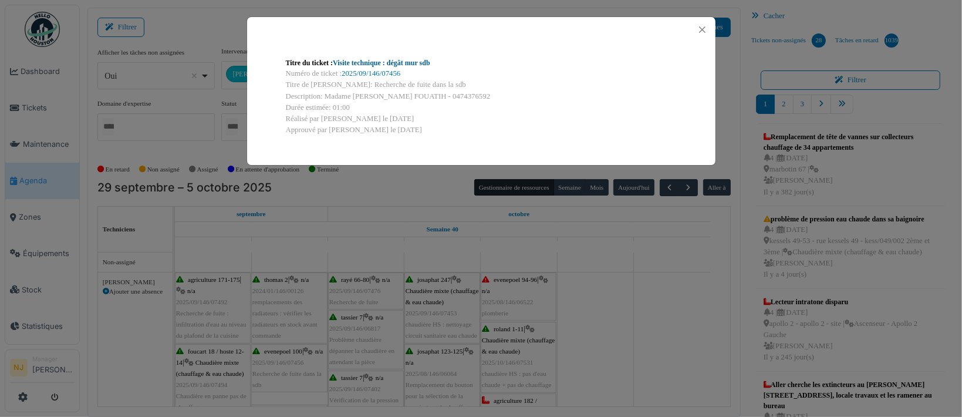
click at [388, 62] on link "Visite technique : dégât mur sdb" at bounding box center [381, 63] width 97 height 8
click at [703, 27] on button "Close" at bounding box center [702, 30] width 16 height 16
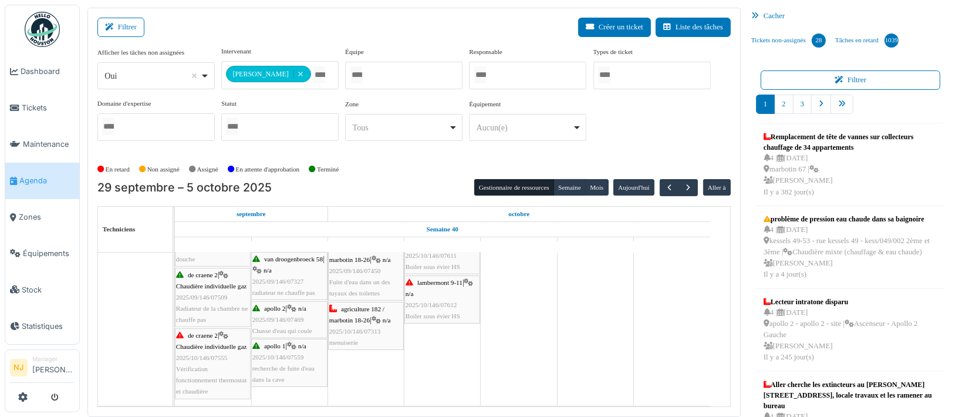
scroll to position [391, 0]
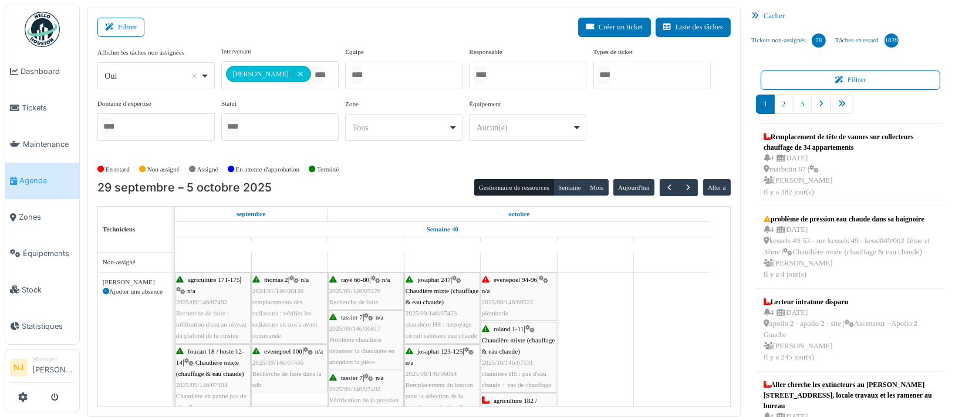
click at [509, 296] on div "evenepoel 94-96 | n/a 2025/08/146/06522 plomberie" at bounding box center [518, 296] width 73 height 45
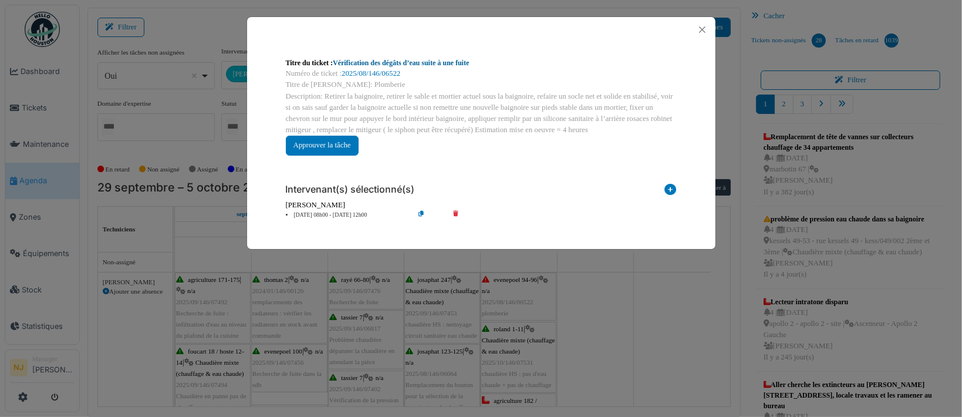
click at [390, 63] on link "Vérification des dégâts d’eau suite à une fuite" at bounding box center [401, 63] width 136 height 8
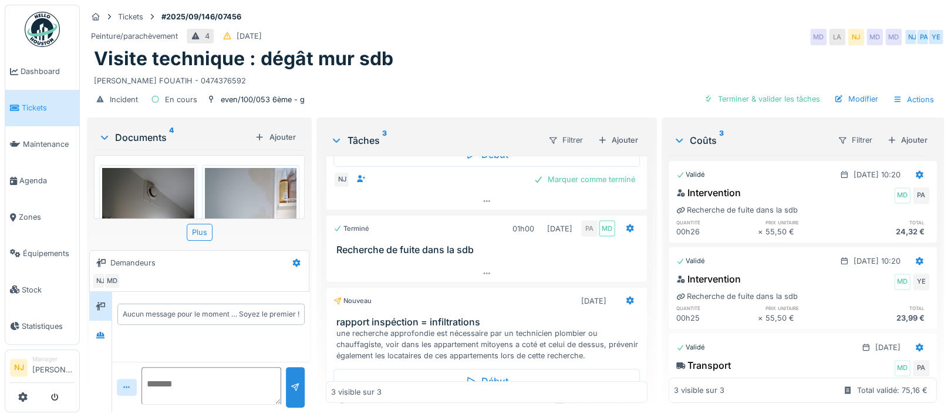
scroll to position [121, 0]
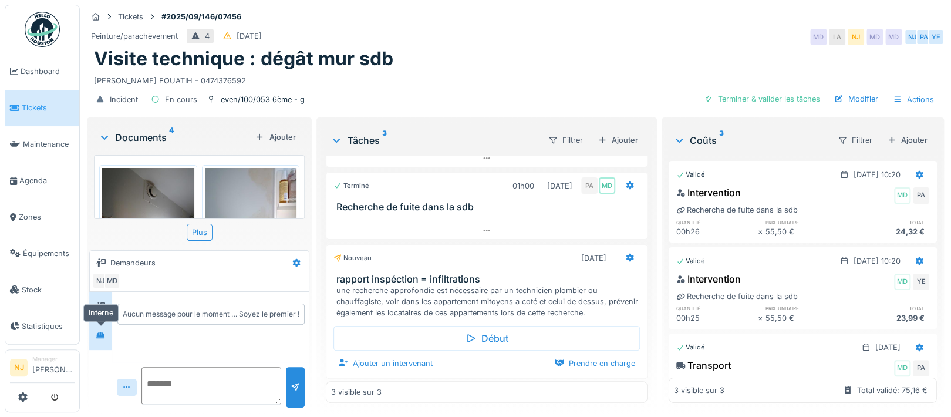
click at [102, 331] on icon at bounding box center [100, 335] width 9 height 8
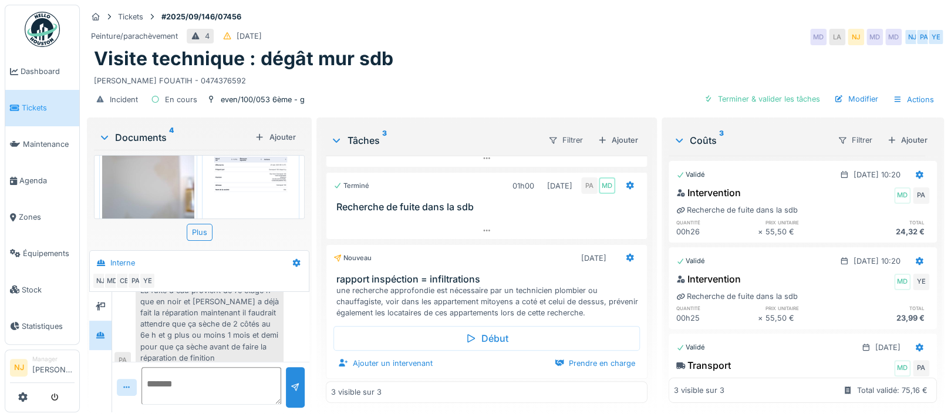
scroll to position [174, 0]
click at [251, 191] on img at bounding box center [251, 213] width 92 height 130
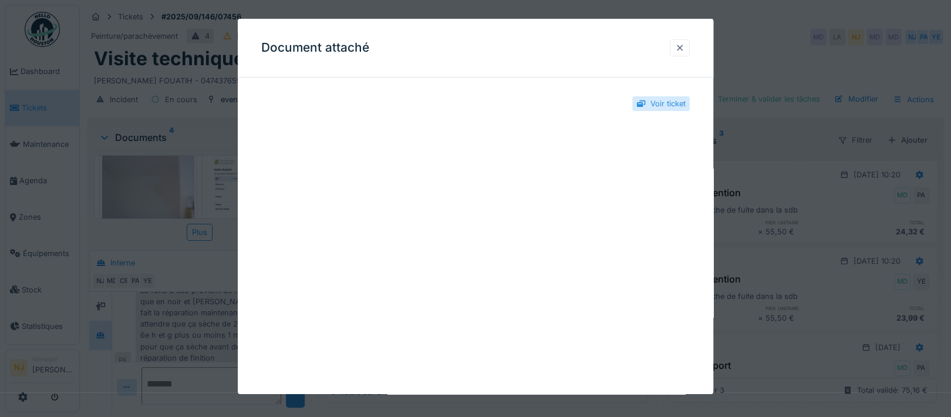
click at [690, 48] on div at bounding box center [680, 47] width 20 height 17
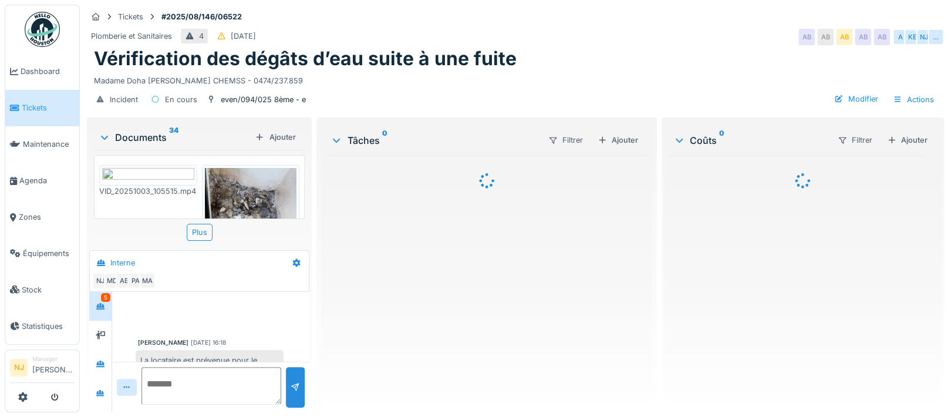
scroll to position [544, 0]
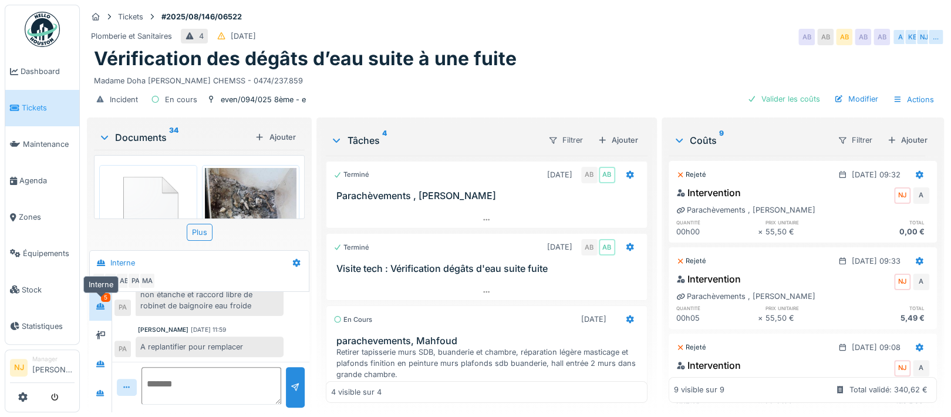
click at [102, 302] on icon at bounding box center [100, 306] width 9 height 8
click at [102, 360] on icon at bounding box center [100, 364] width 9 height 8
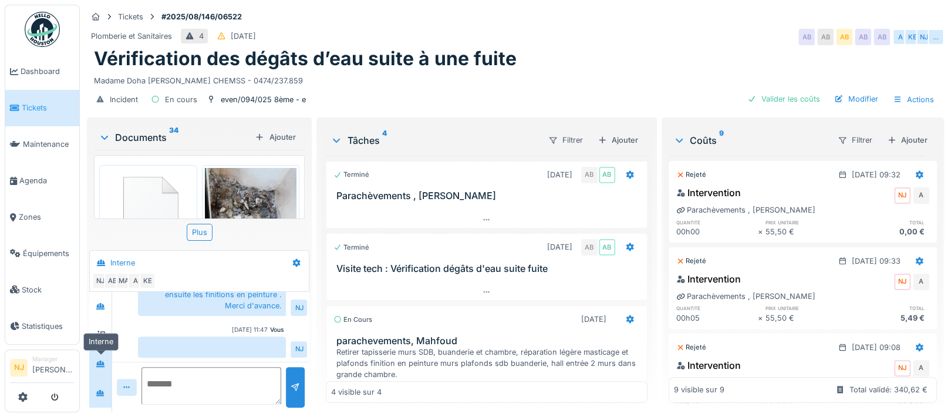
scroll to position [262, 0]
click at [96, 389] on icon at bounding box center [100, 393] width 9 height 8
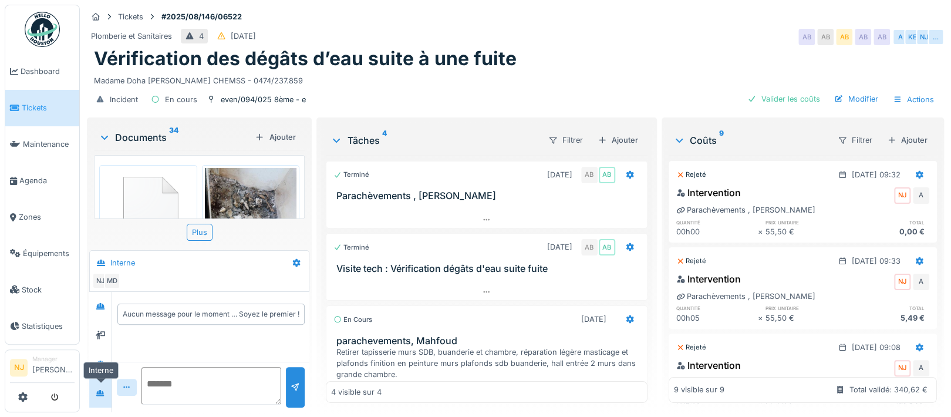
scroll to position [0, 0]
click at [293, 259] on icon at bounding box center [296, 263] width 9 height 8
click at [334, 297] on div "Créer une conversation" at bounding box center [342, 306] width 110 height 18
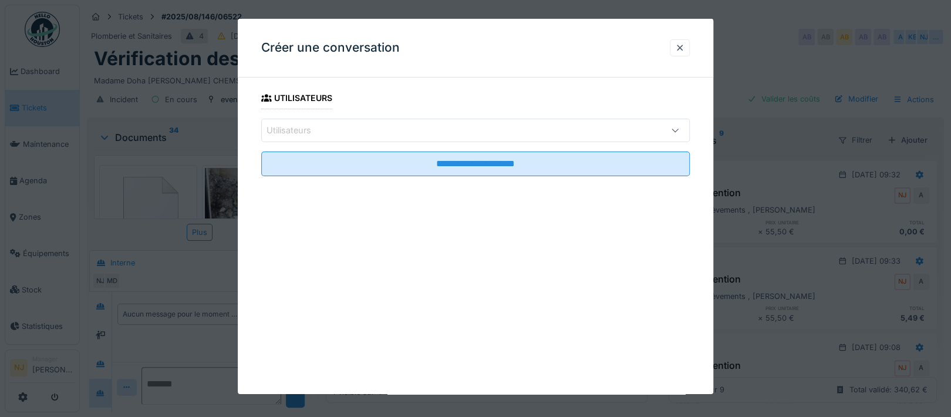
click at [329, 127] on div "Utilisateurs" at bounding box center [449, 130] width 367 height 13
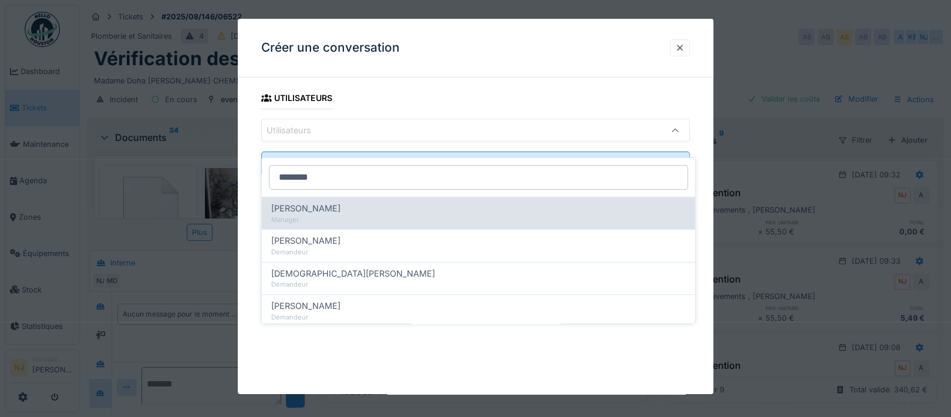
type input "********"
click at [316, 202] on span "[PERSON_NAME]" at bounding box center [305, 208] width 69 height 13
type input "****"
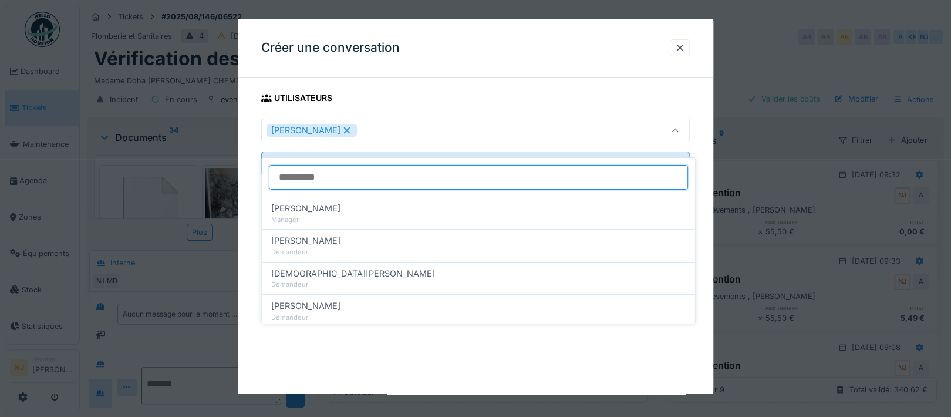
click at [349, 165] on input at bounding box center [478, 177] width 419 height 25
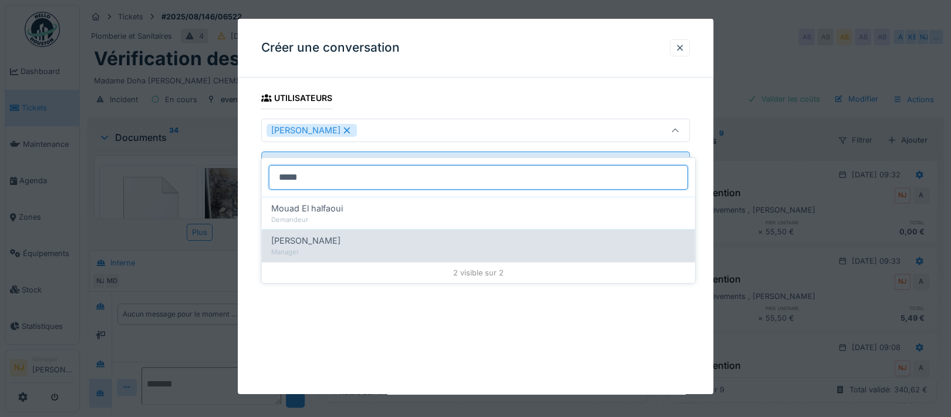
type input "*****"
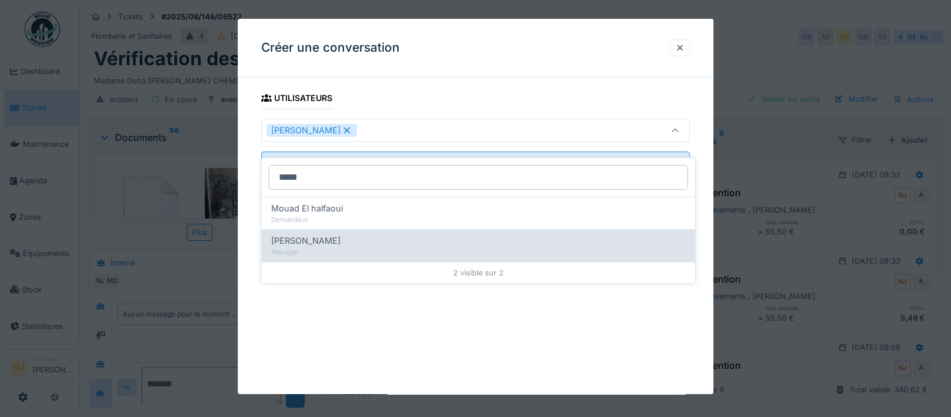
click at [280, 234] on span "[PERSON_NAME]" at bounding box center [305, 240] width 69 height 13
type input "**********"
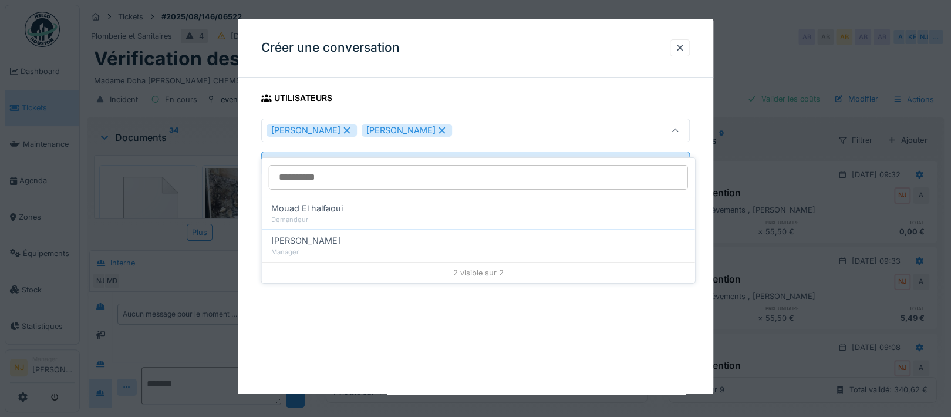
click at [245, 238] on div "**********" at bounding box center [475, 206] width 475 height 375
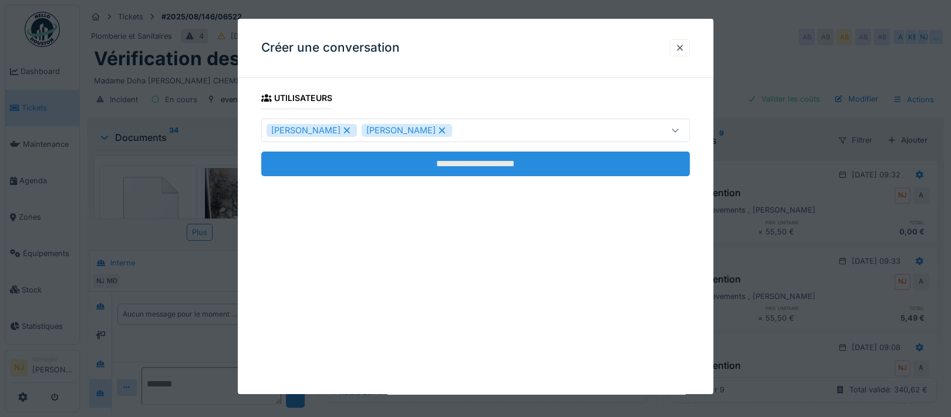
click at [488, 159] on input "**********" at bounding box center [475, 163] width 428 height 25
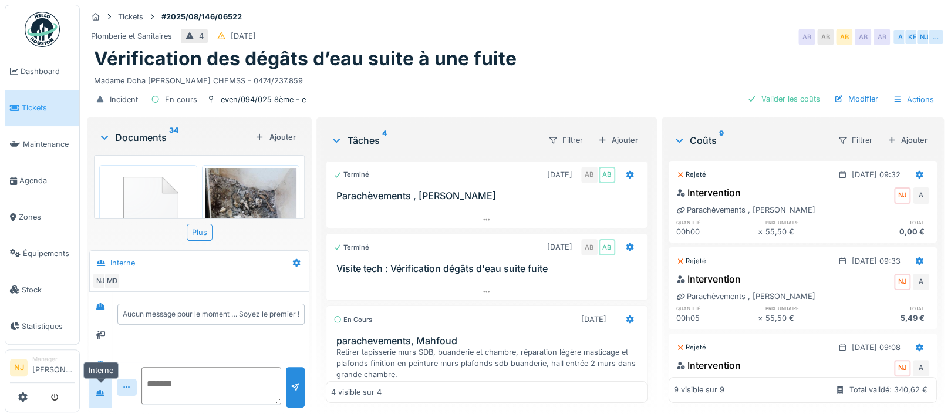
click at [95, 386] on div at bounding box center [101, 393] width 18 height 15
click at [98, 360] on icon at bounding box center [100, 364] width 9 height 8
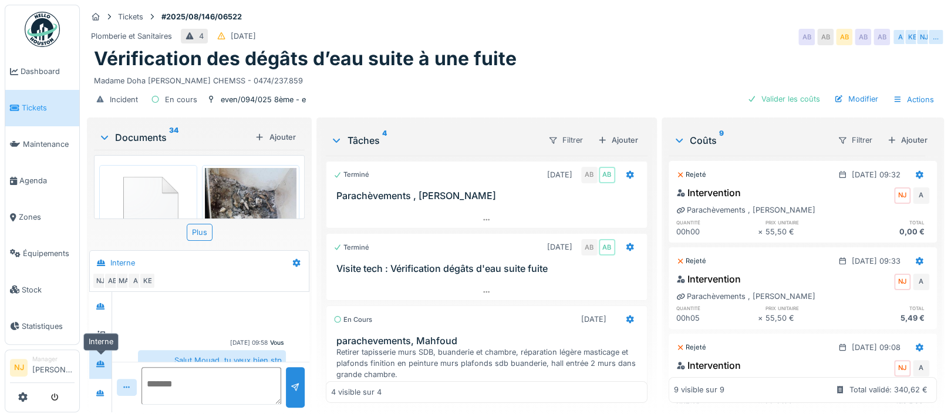
scroll to position [273, 0]
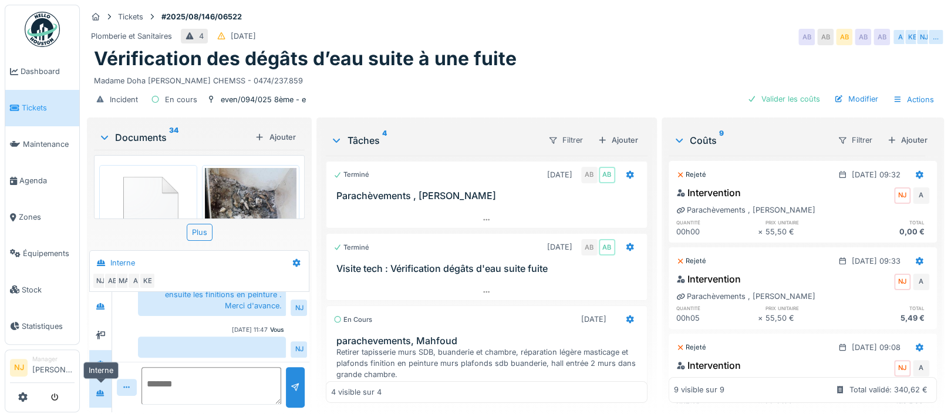
click at [100, 389] on icon at bounding box center [100, 392] width 8 height 6
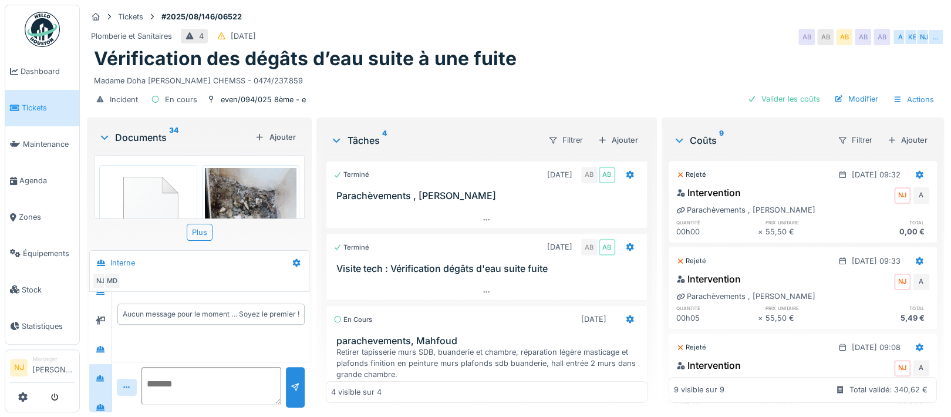
scroll to position [23, 0]
click at [99, 395] on icon at bounding box center [100, 399] width 9 height 8
click at [164, 367] on textarea at bounding box center [211, 386] width 140 height 38
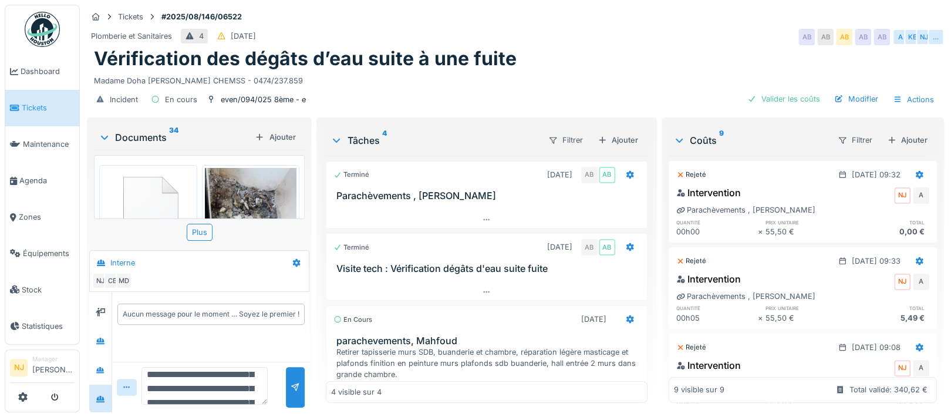
scroll to position [36, 0]
click at [199, 377] on textarea "**********" at bounding box center [204, 386] width 126 height 38
click at [239, 367] on textarea "**********" at bounding box center [204, 386] width 126 height 38
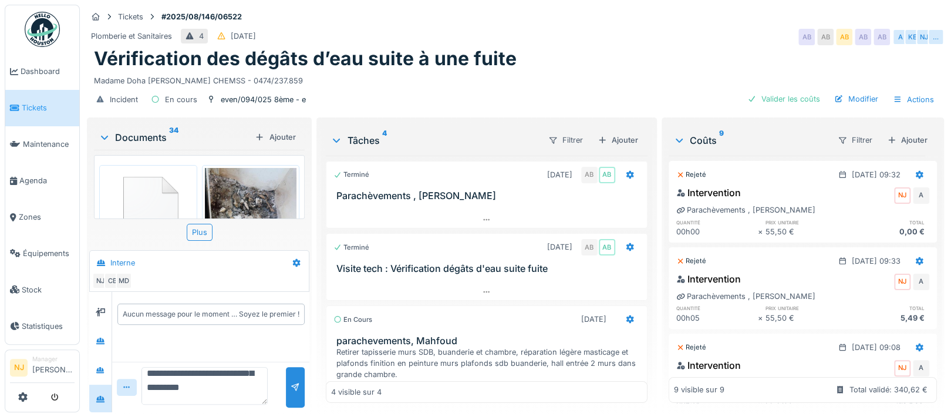
click at [252, 377] on textarea "**********" at bounding box center [204, 386] width 126 height 38
click at [253, 372] on textarea "**********" at bounding box center [204, 386] width 126 height 38
click at [162, 386] on textarea "**********" at bounding box center [204, 386] width 126 height 38
click at [177, 383] on textarea "**********" at bounding box center [204, 386] width 126 height 38
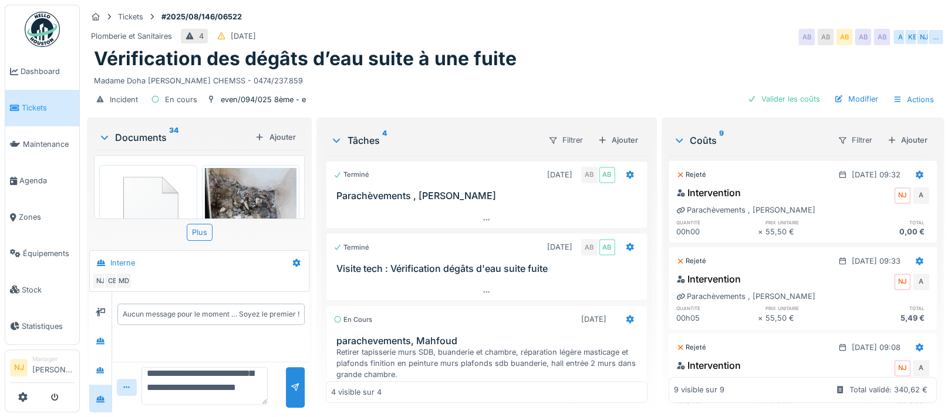
scroll to position [109, 0]
click at [249, 376] on textarea "**********" at bounding box center [204, 386] width 126 height 38
type textarea "**********"
click at [291, 382] on div at bounding box center [295, 387] width 9 height 11
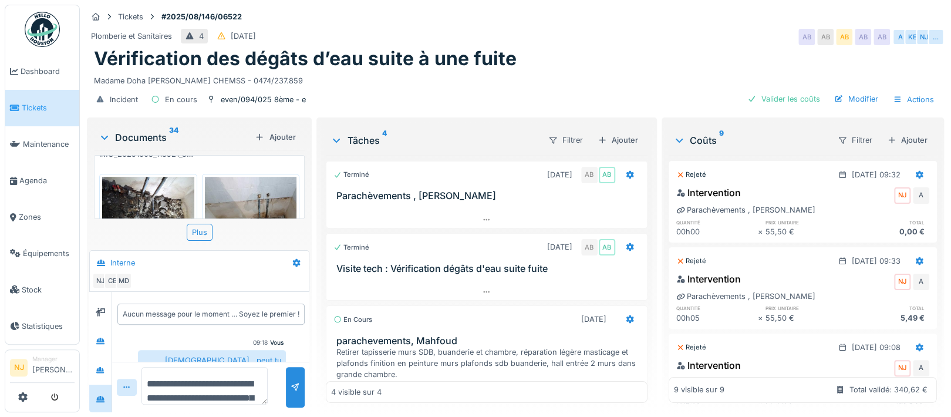
scroll to position [379, 0]
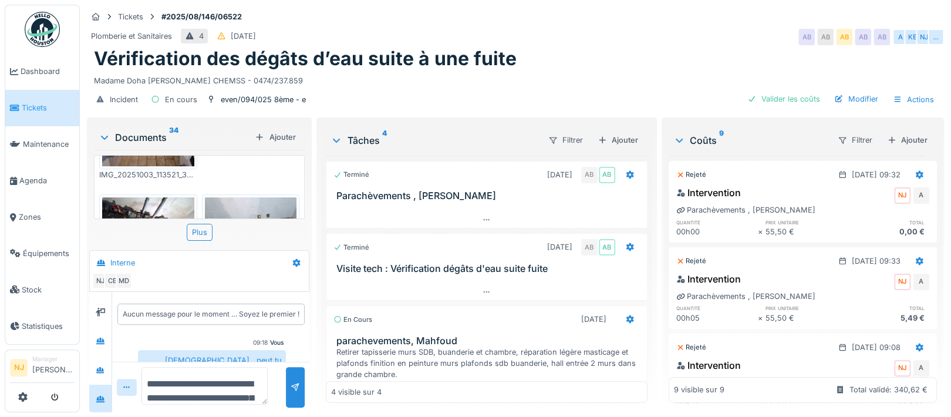
click at [146, 198] on img at bounding box center [148, 231] width 92 height 69
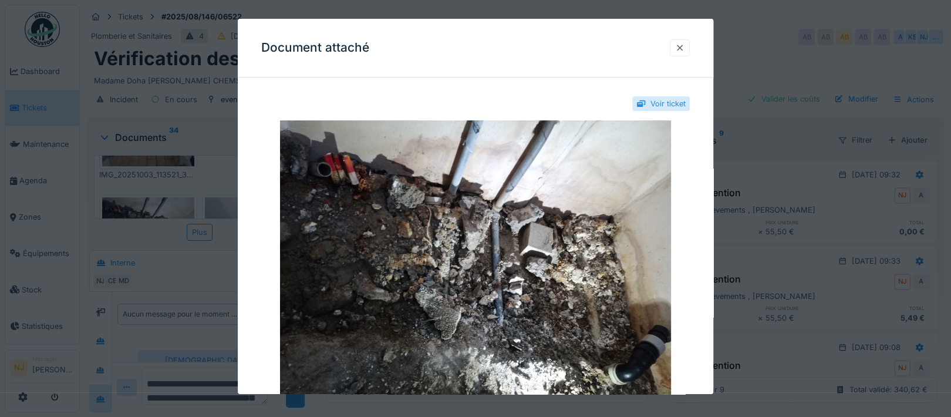
click at [684, 44] on div at bounding box center [679, 47] width 9 height 11
